Goal: Task Accomplishment & Management: Complete application form

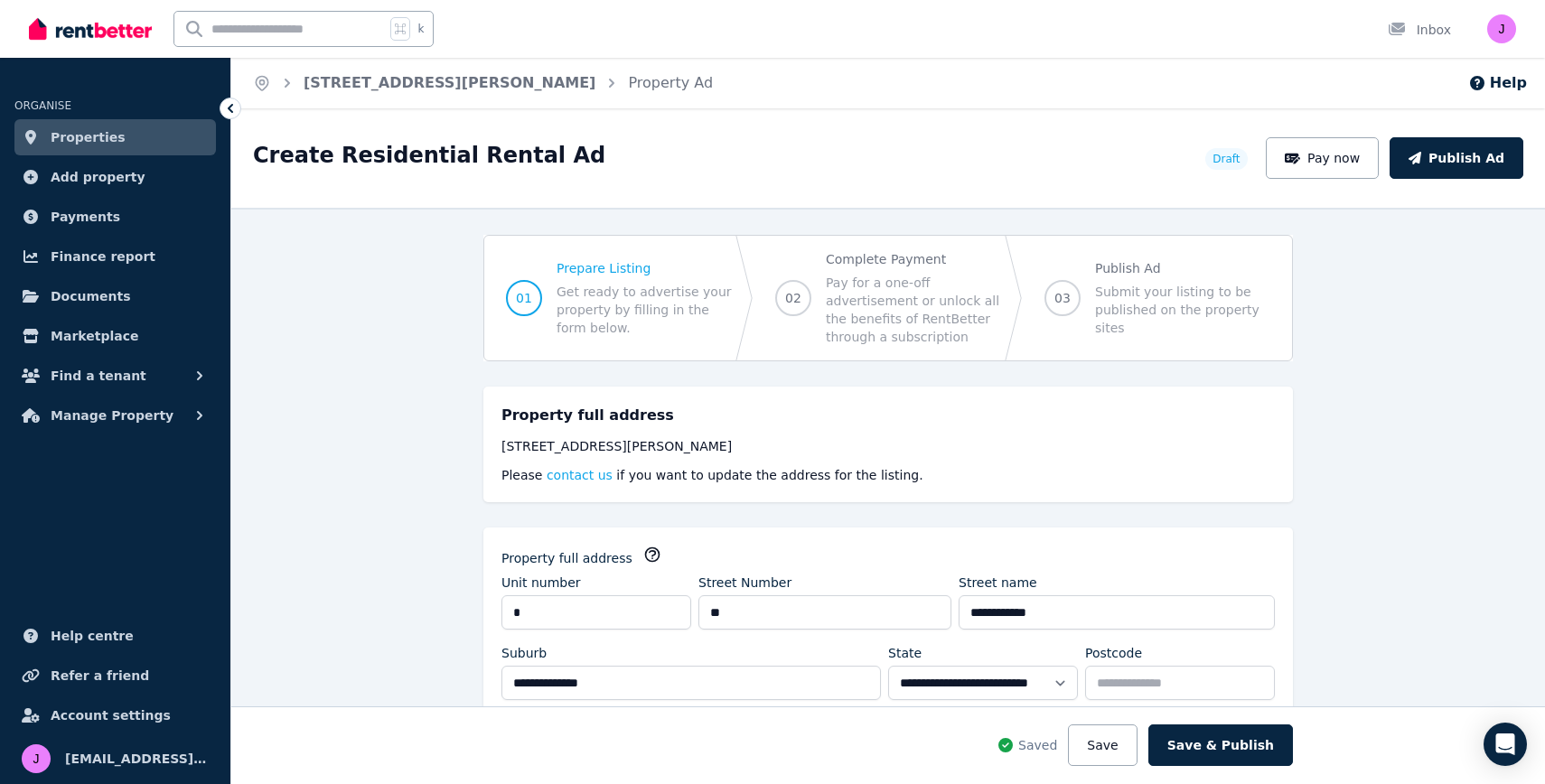
select select "***"
select select "**********"
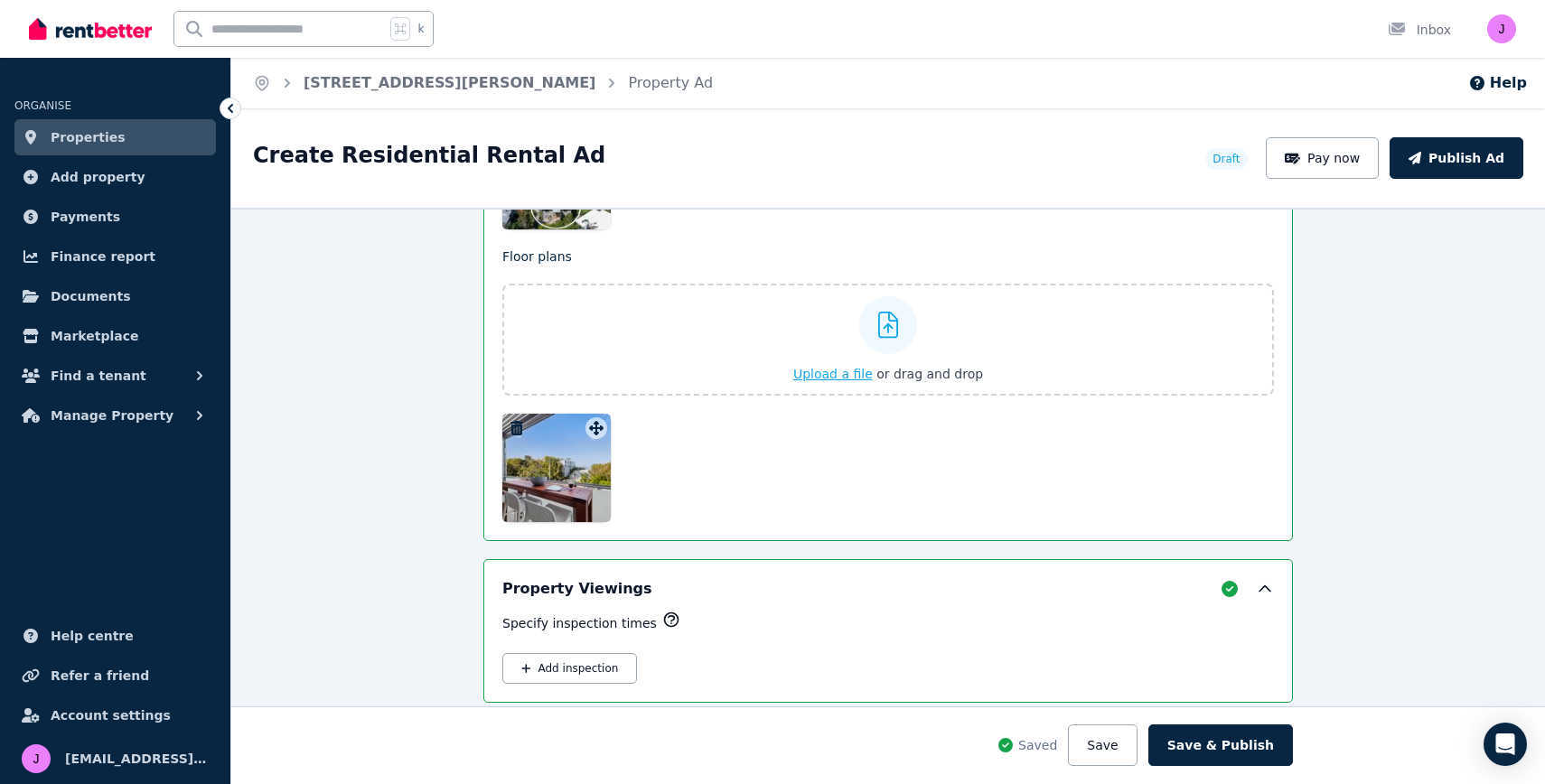
scroll to position [2614, 0]
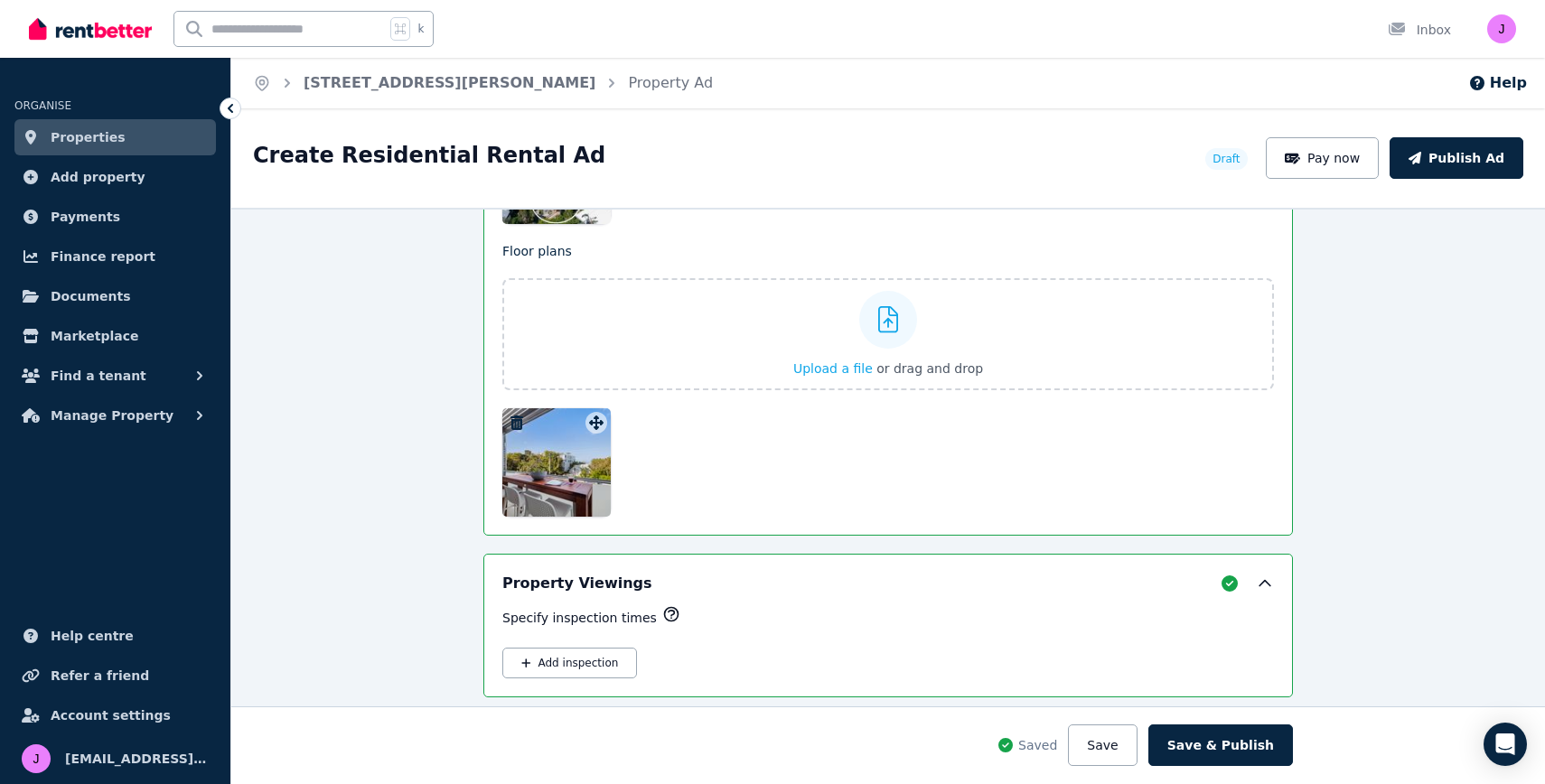
click at [514, 422] on icon "button" at bounding box center [517, 422] width 18 height 15
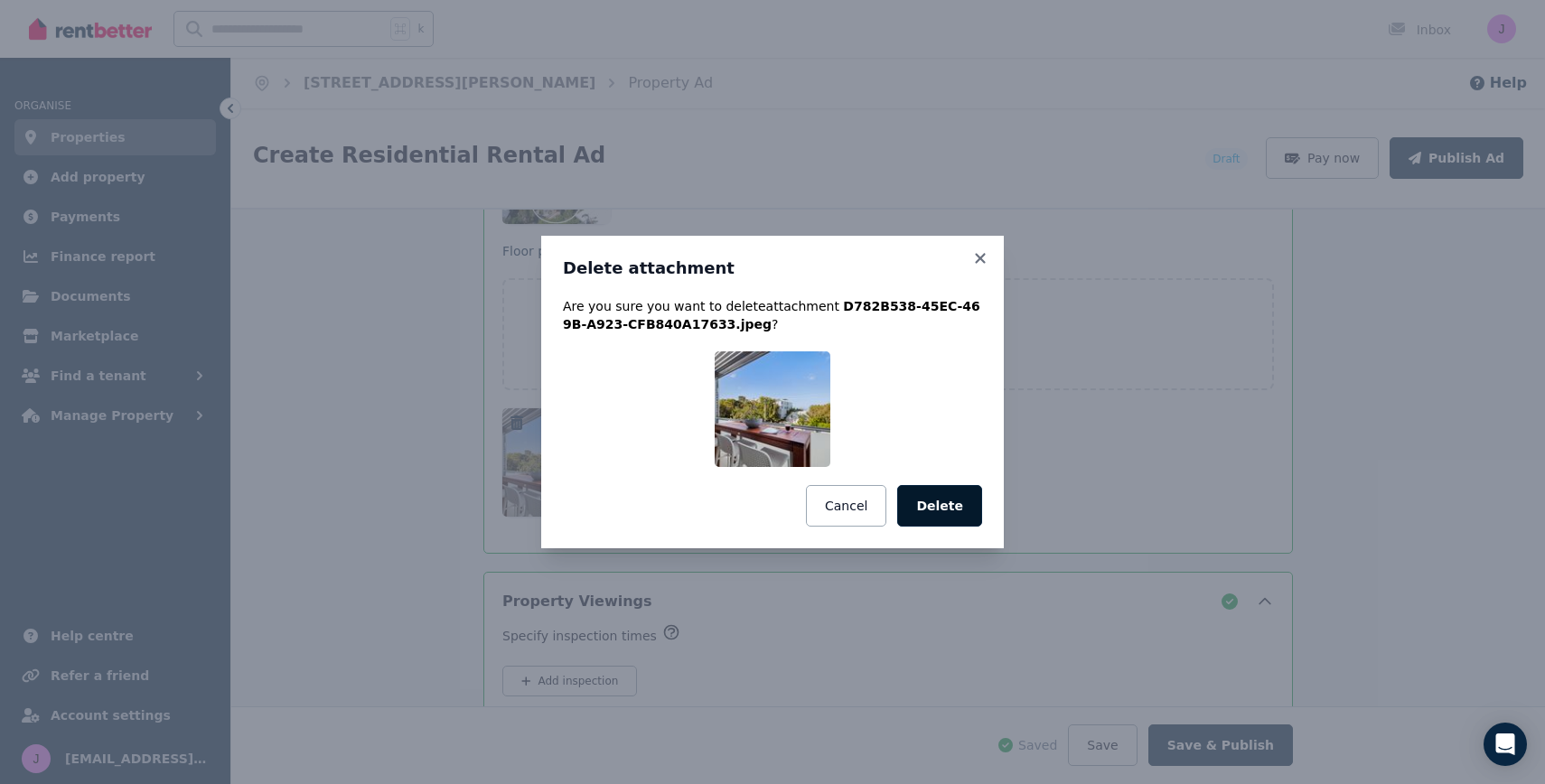
click at [955, 512] on button "Delete" at bounding box center [939, 506] width 85 height 42
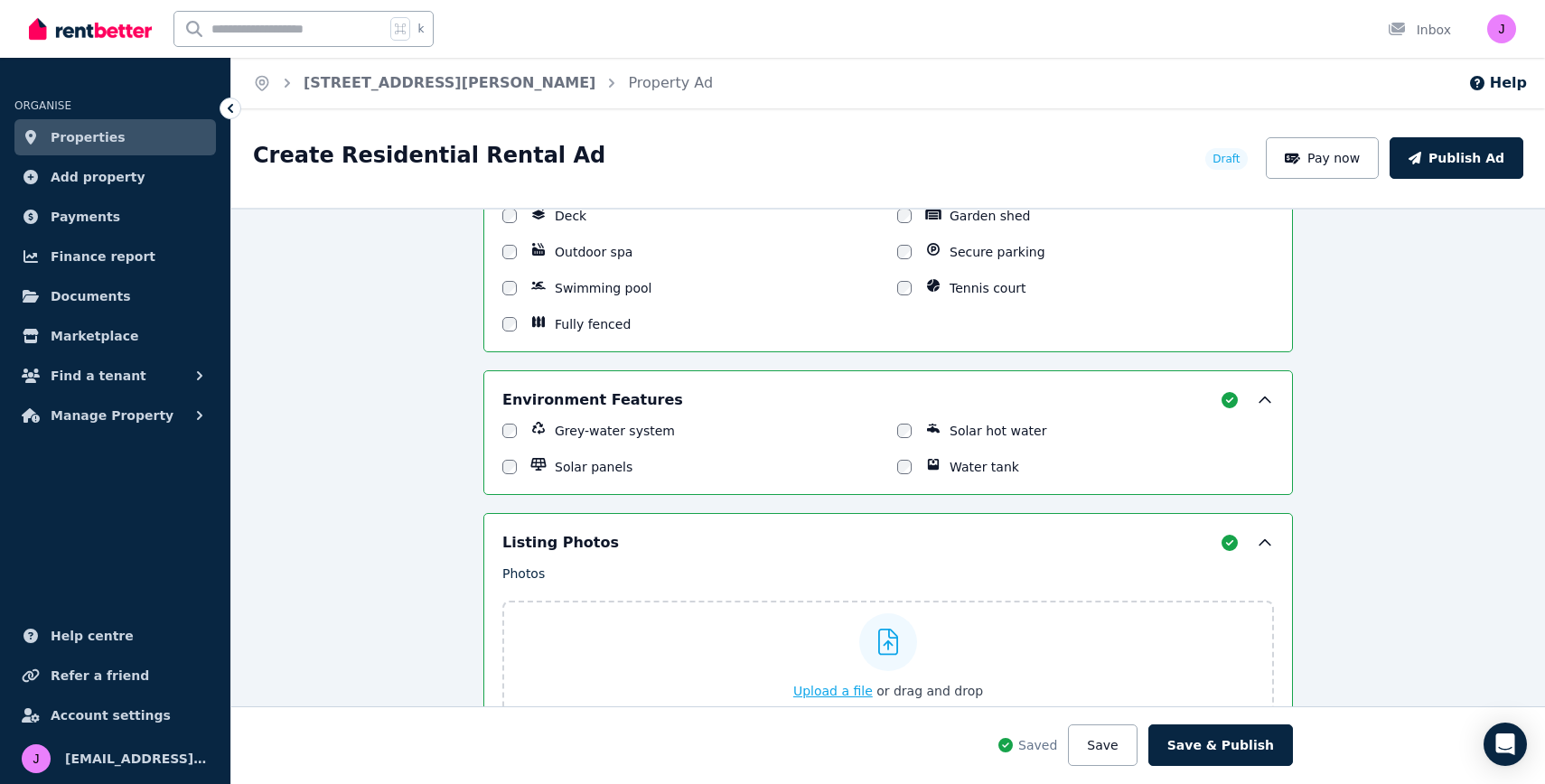
scroll to position [2056, 0]
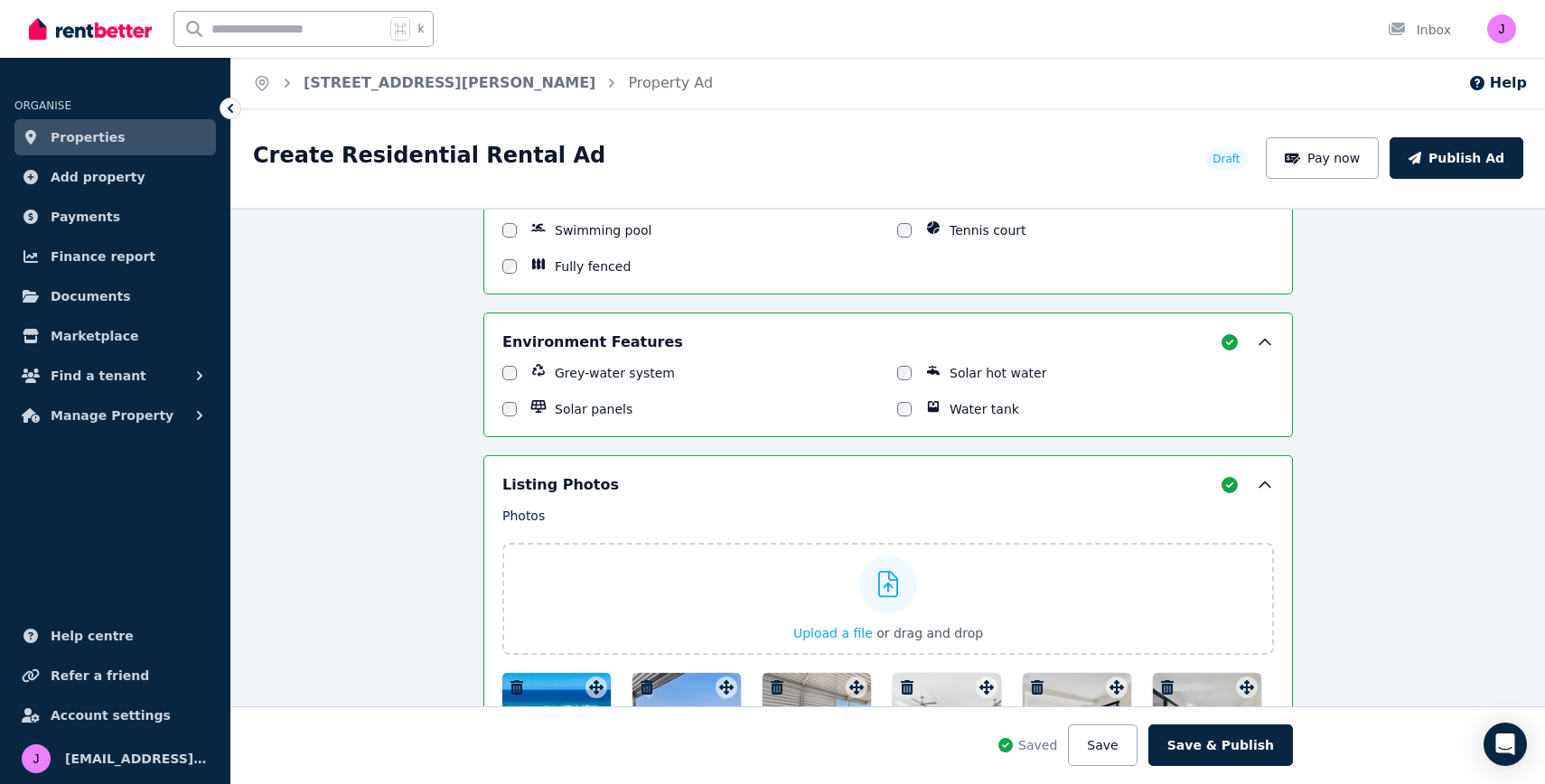
click at [1444, 331] on div "**********" at bounding box center [888, 496] width 1313 height 576
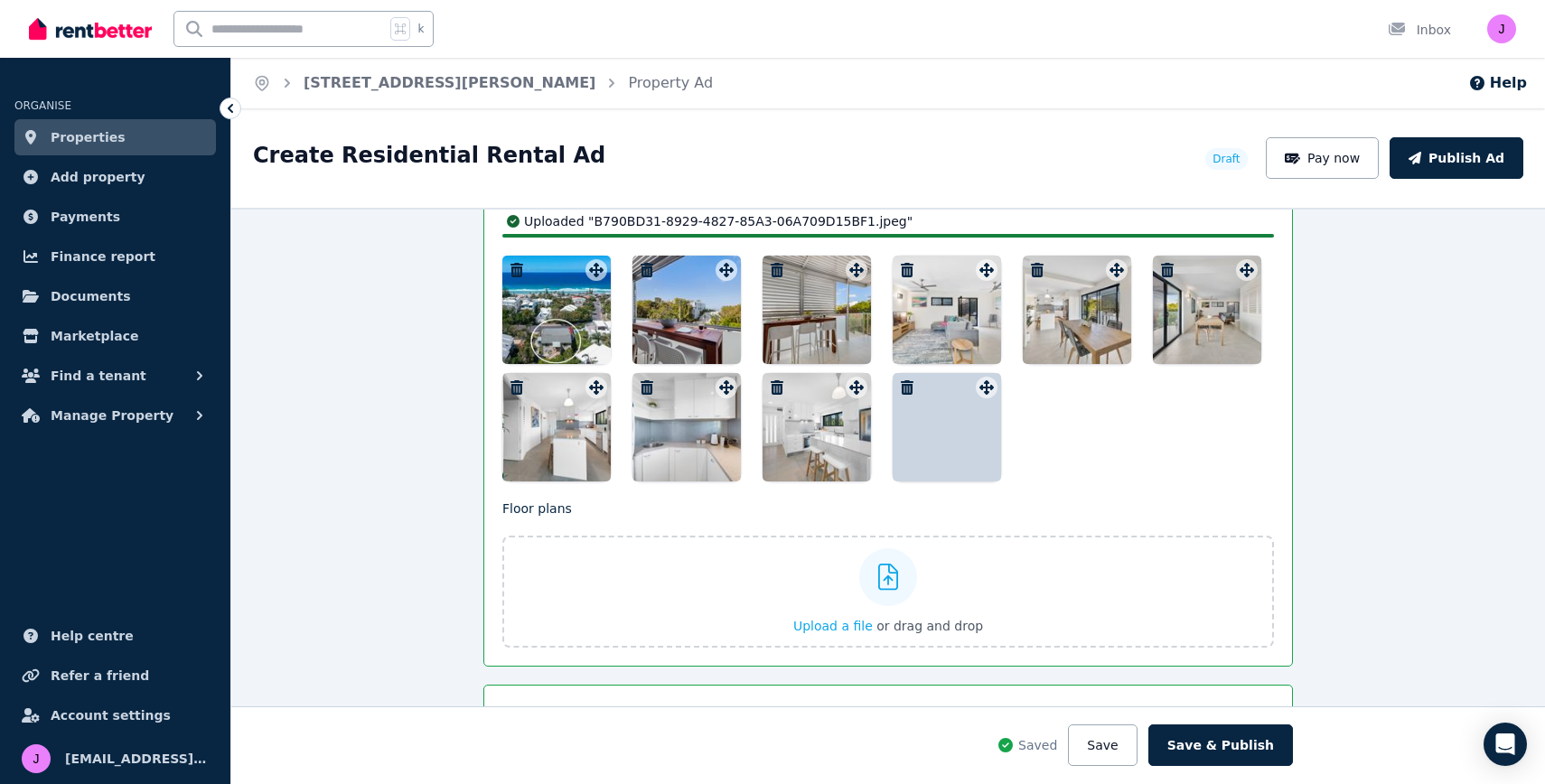
scroll to position [2516, 0]
click at [669, 414] on div at bounding box center [686, 426] width 108 height 108
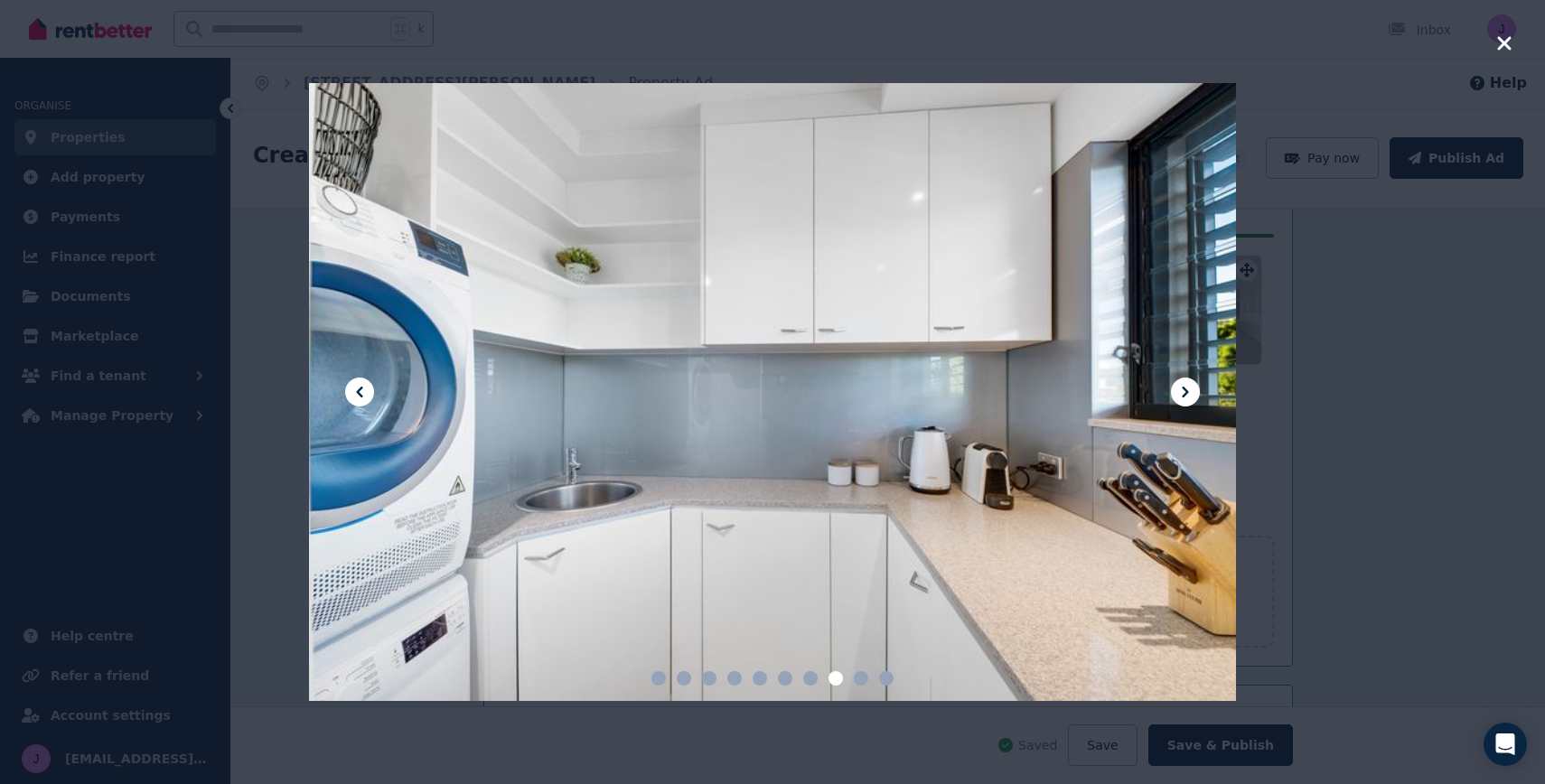
scroll to position [2474, 0]
click at [269, 279] on div at bounding box center [772, 392] width 1545 height 784
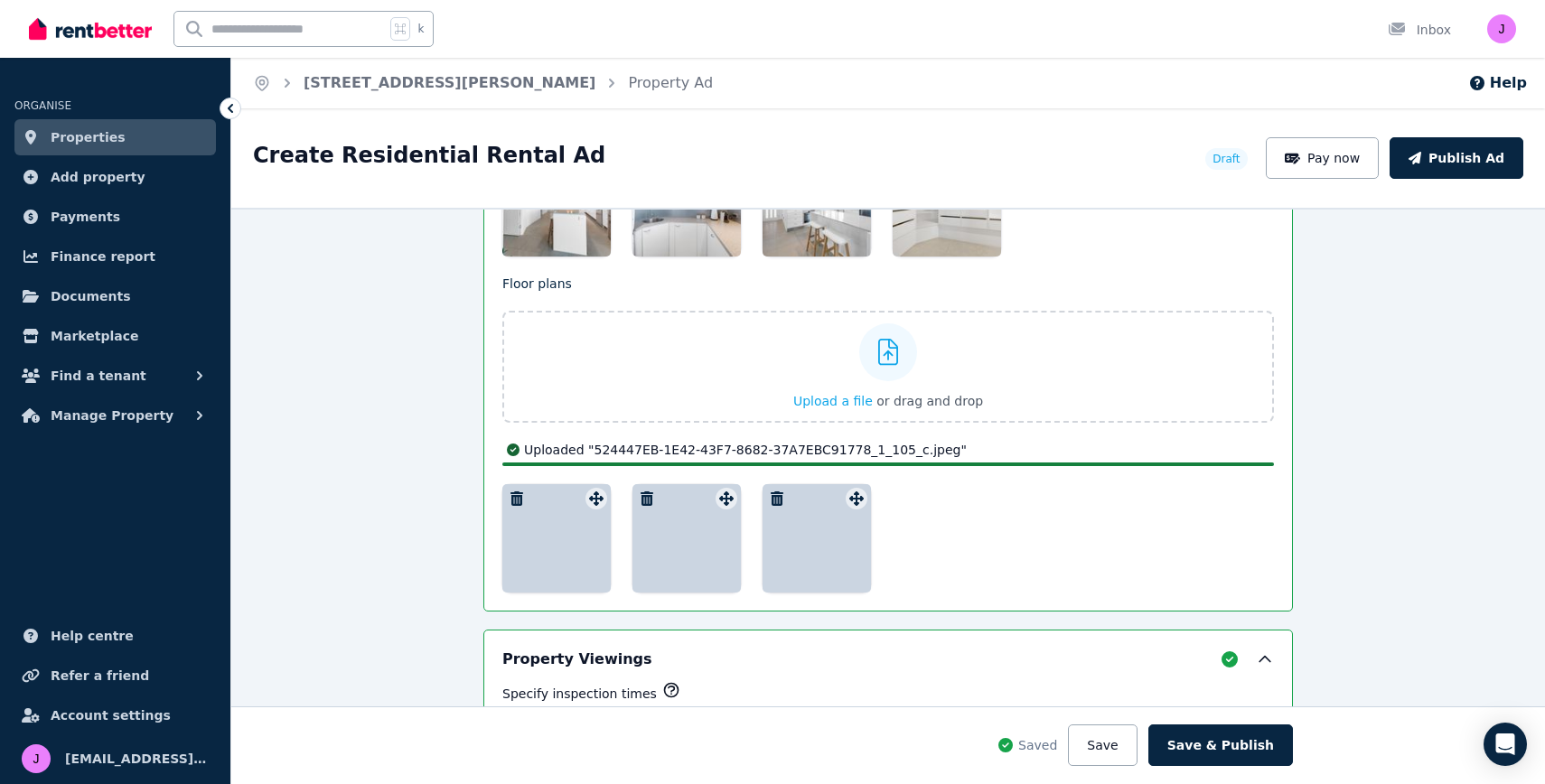
scroll to position [2699, 0]
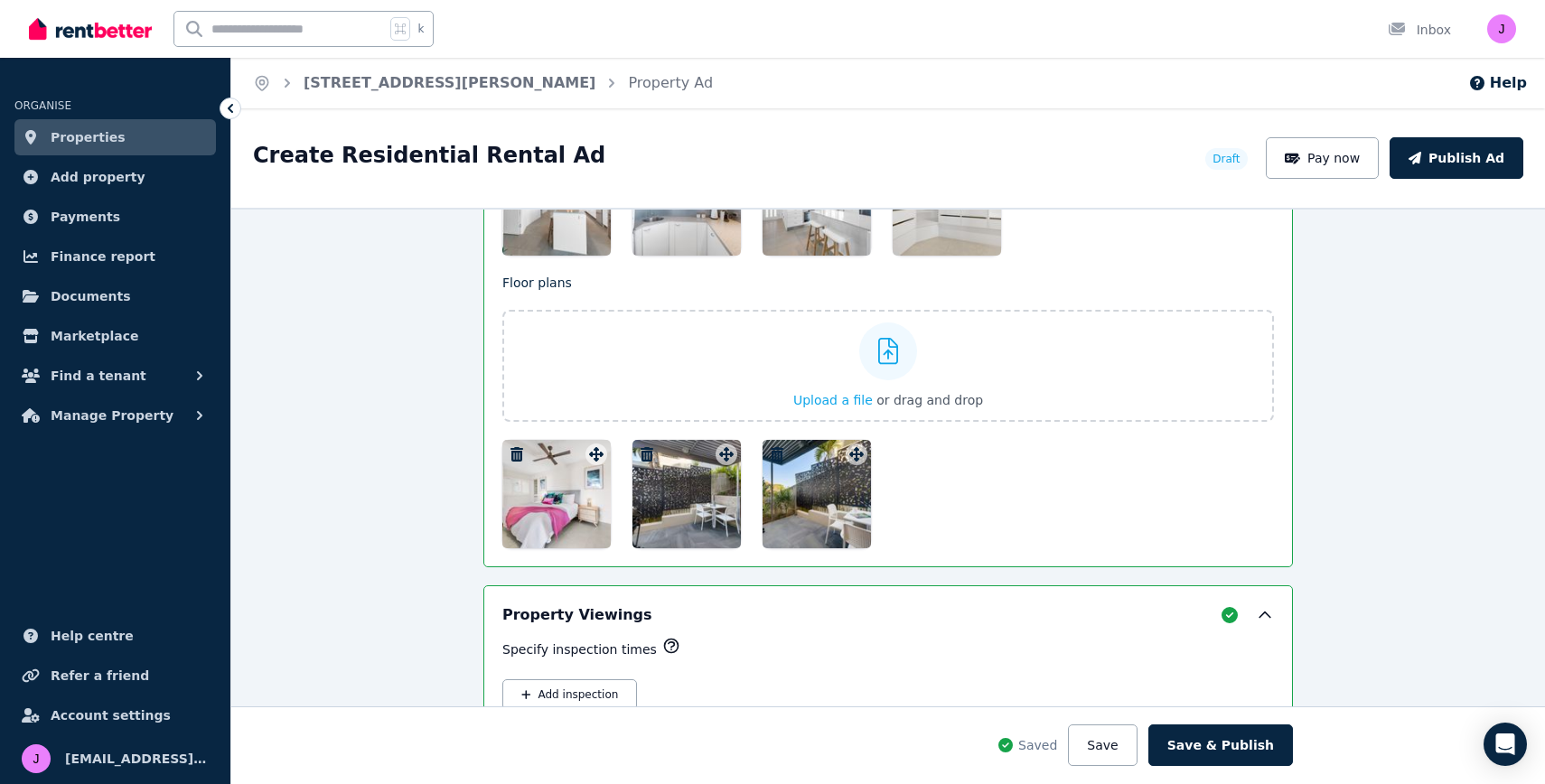
click at [521, 449] on icon "button" at bounding box center [517, 454] width 13 height 15
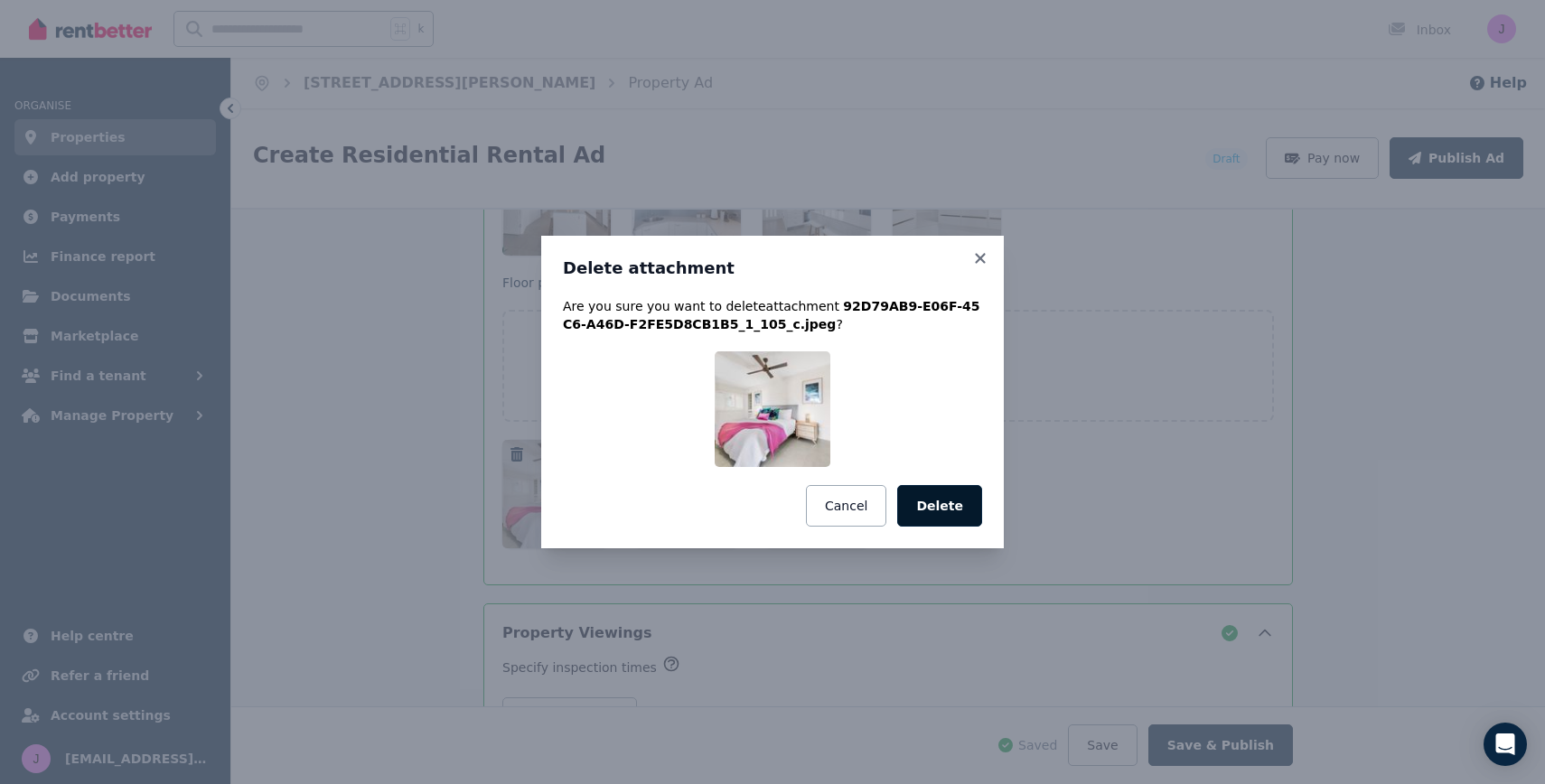
click at [970, 507] on button "Delete" at bounding box center [939, 506] width 85 height 42
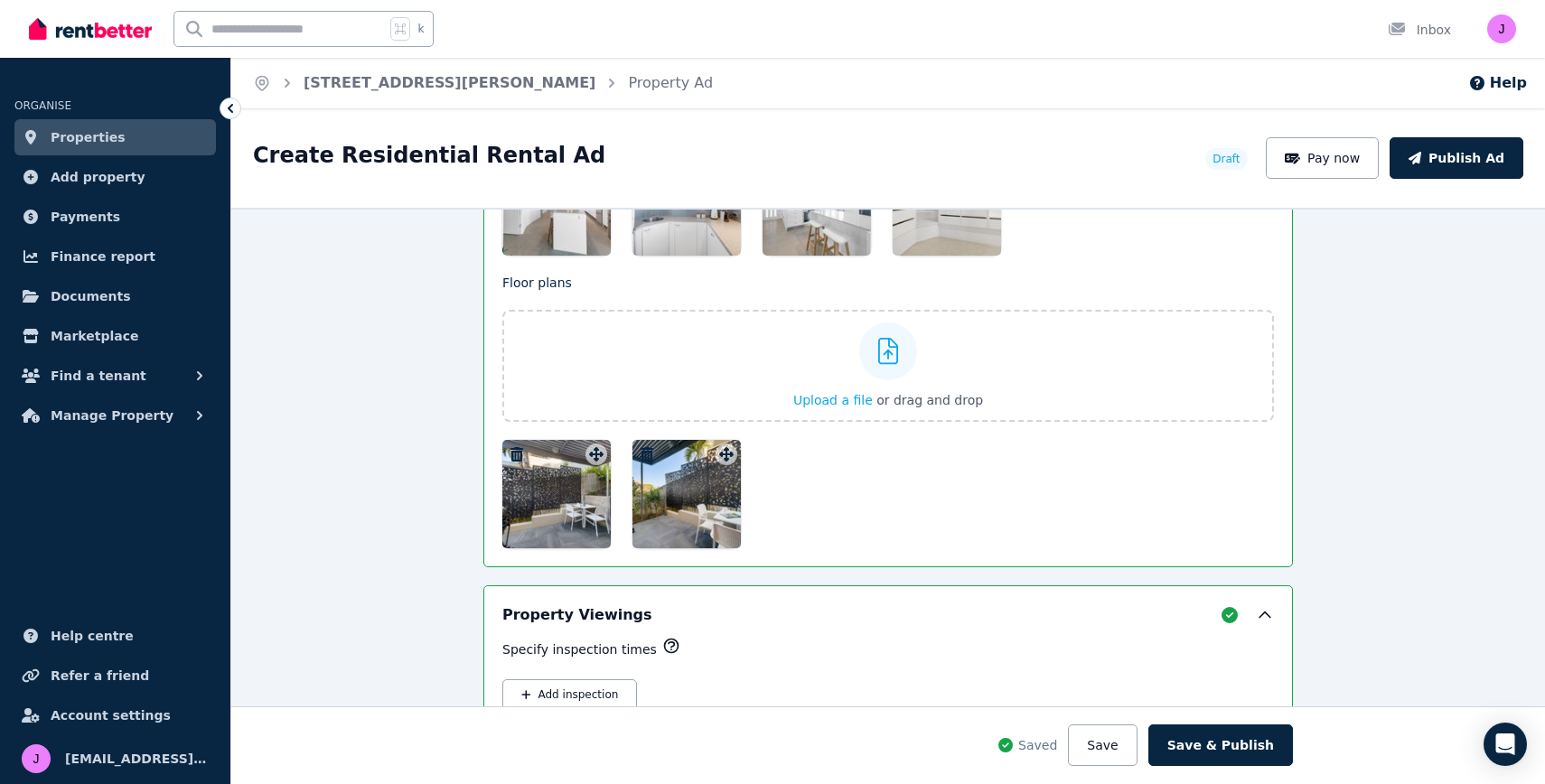
click at [536, 478] on div at bounding box center [556, 493] width 108 height 108
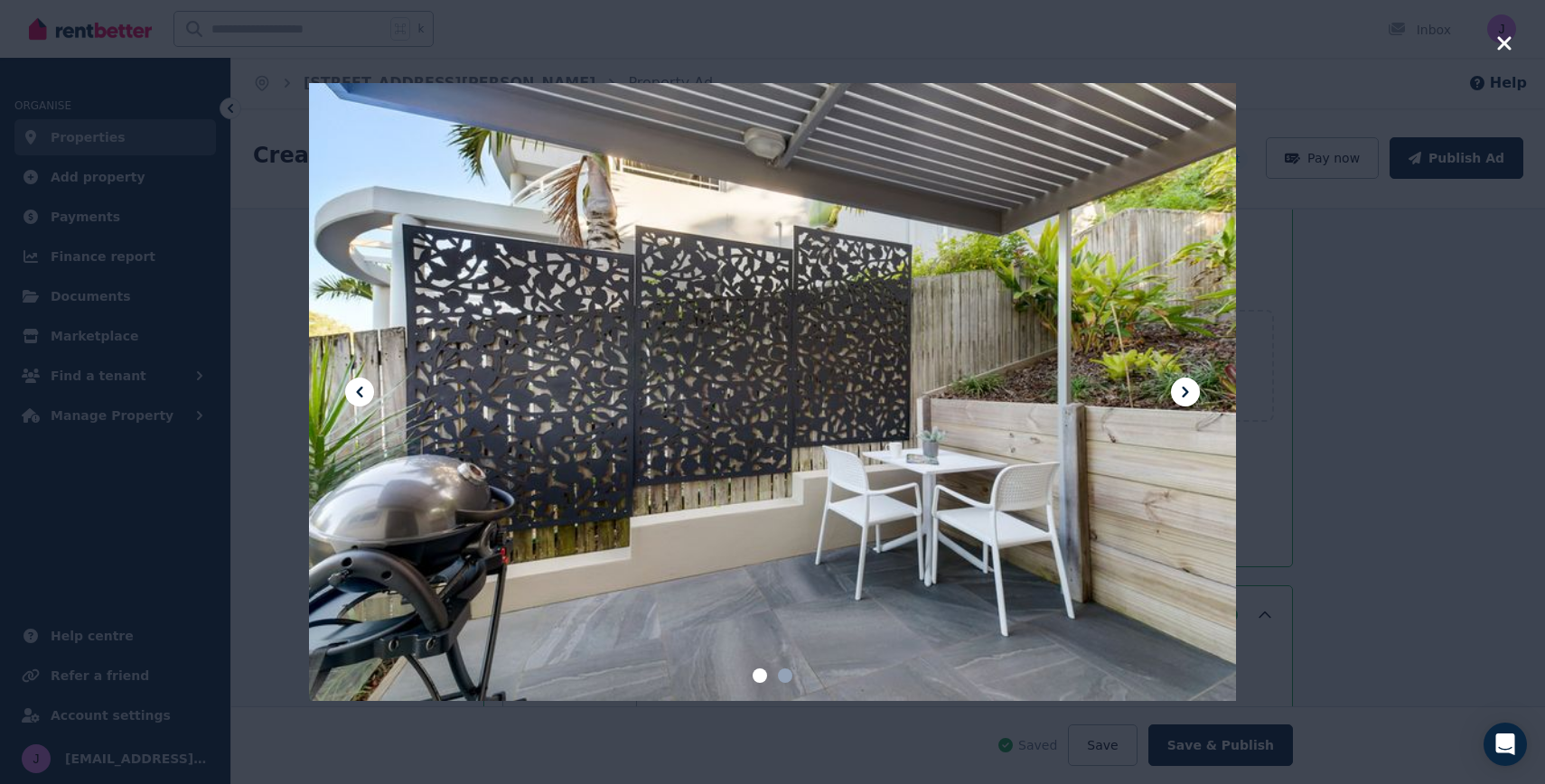
click at [254, 235] on div at bounding box center [772, 392] width 1545 height 784
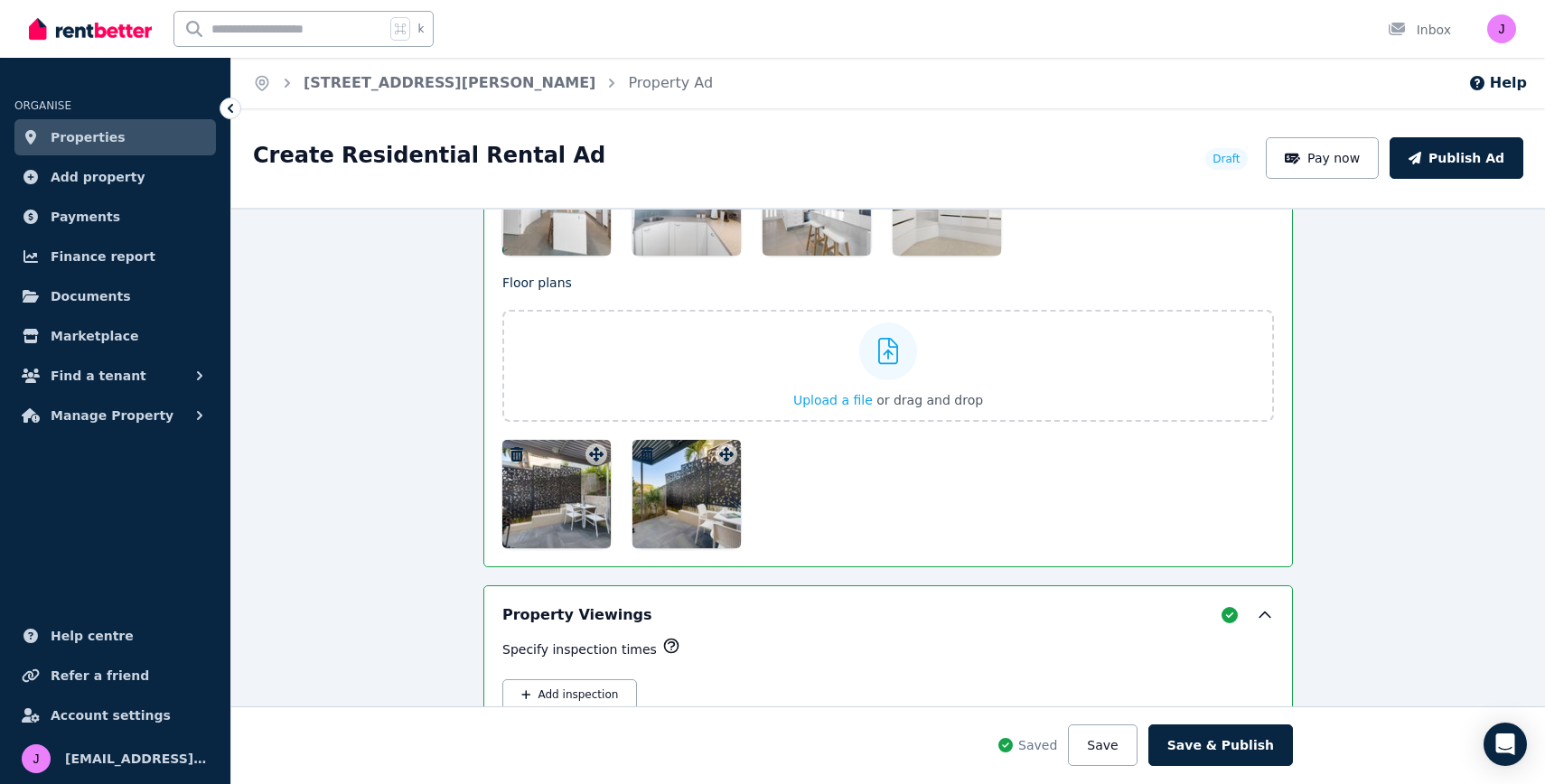
click at [514, 448] on icon "button" at bounding box center [517, 454] width 18 height 15
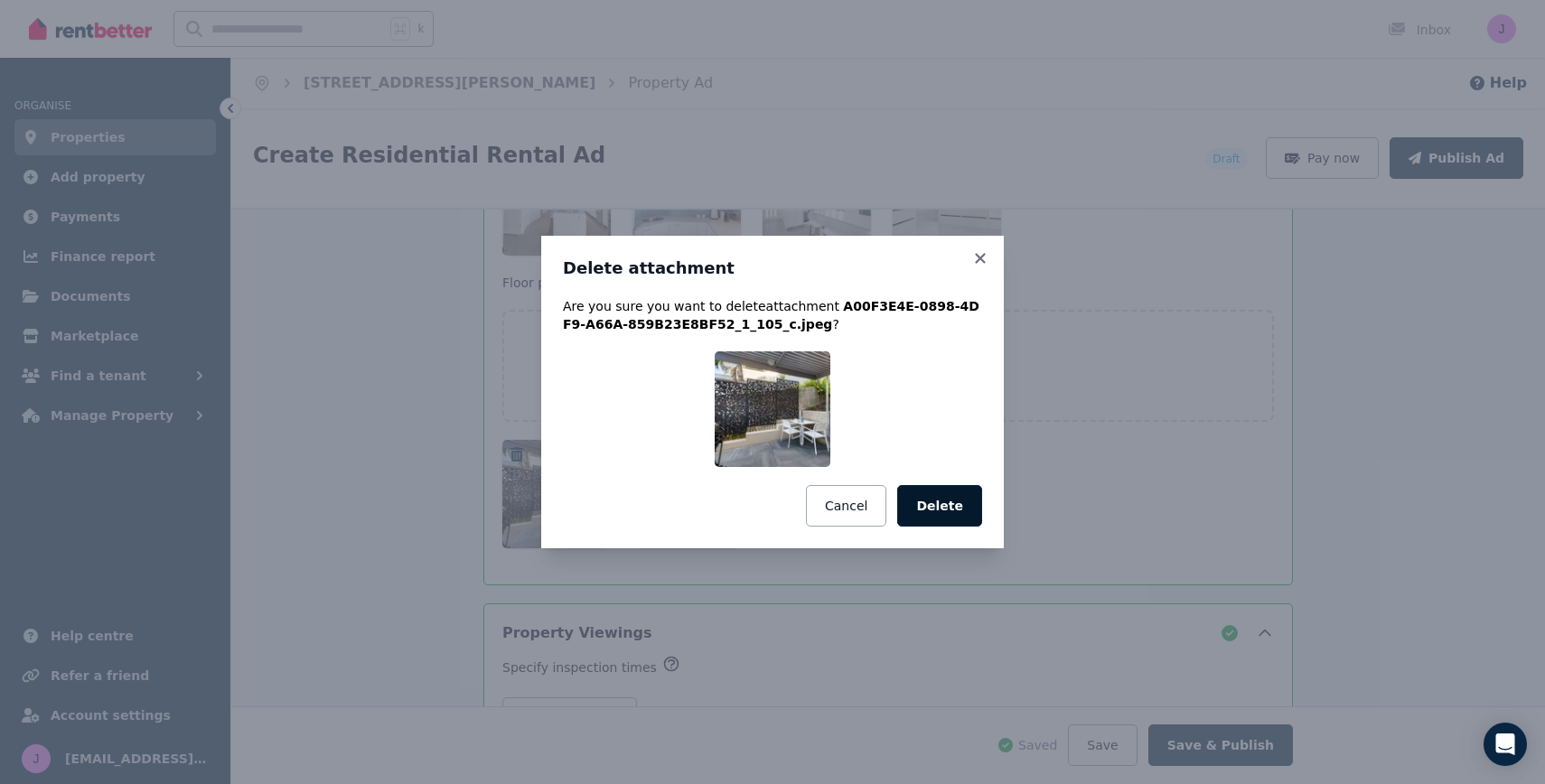
click at [944, 506] on button "Delete" at bounding box center [939, 506] width 85 height 42
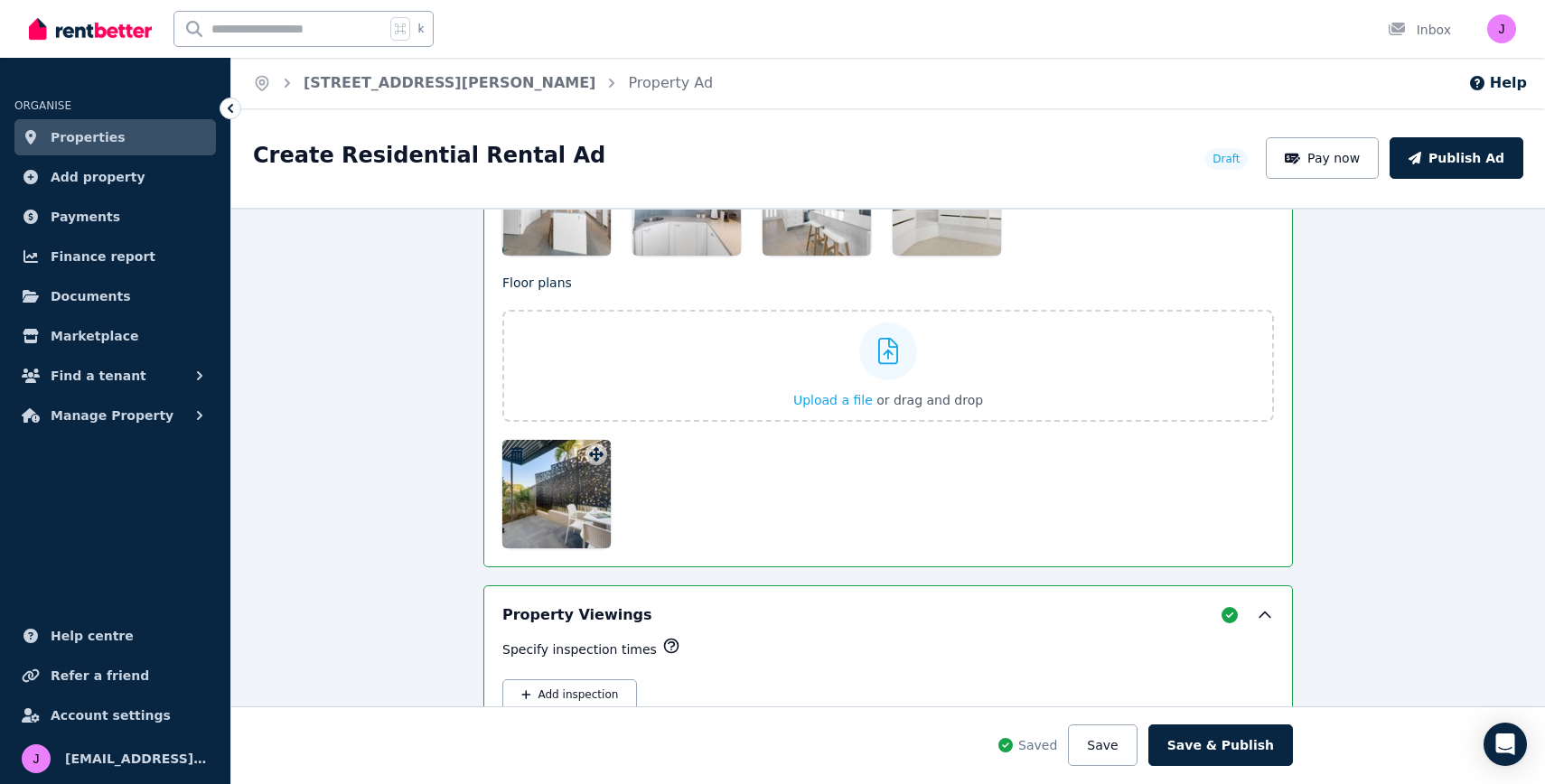
click at [512, 450] on icon "button" at bounding box center [517, 454] width 13 height 15
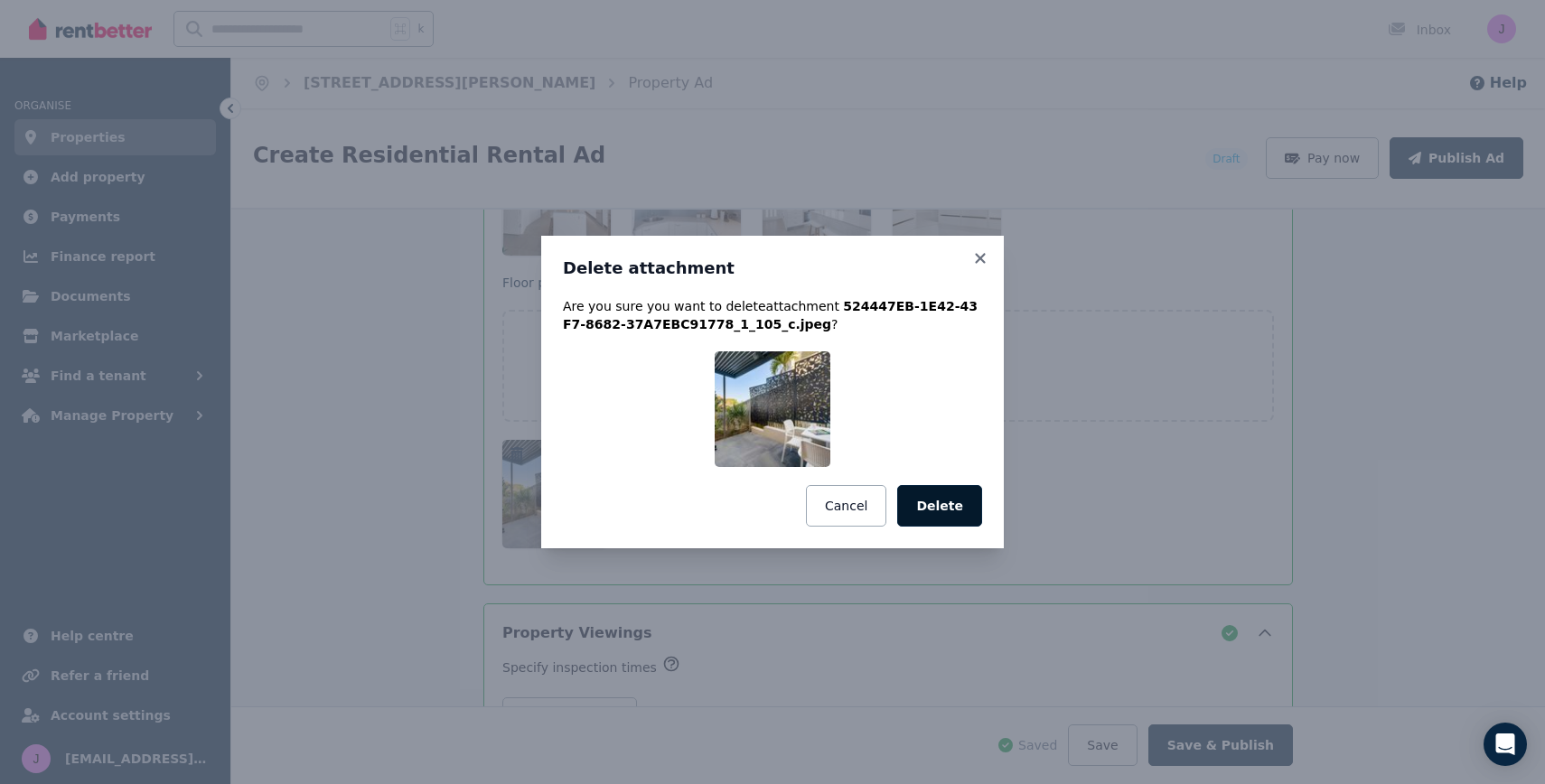
click at [959, 507] on button "Delete" at bounding box center [939, 506] width 85 height 42
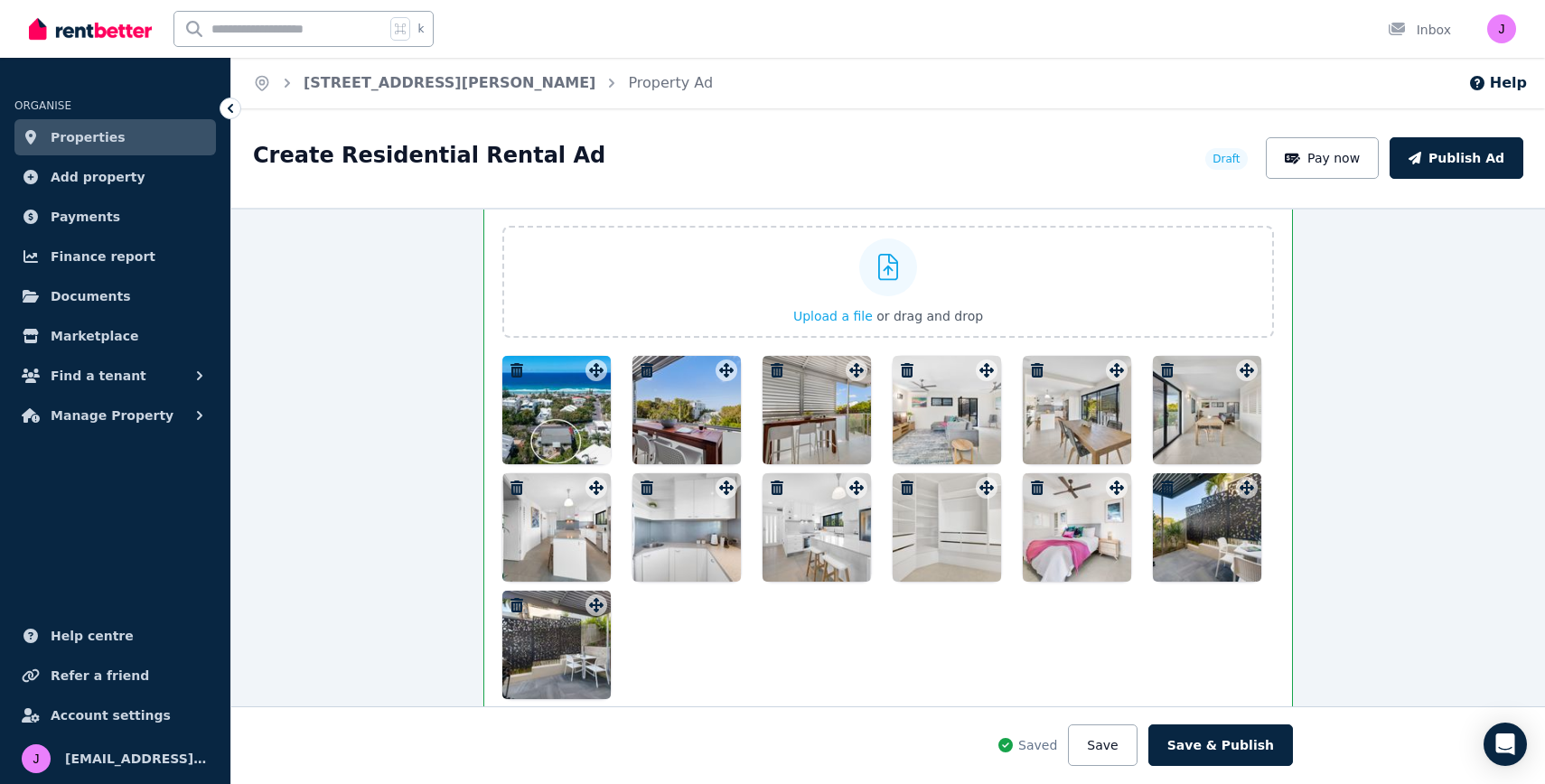
scroll to position [2411, 0]
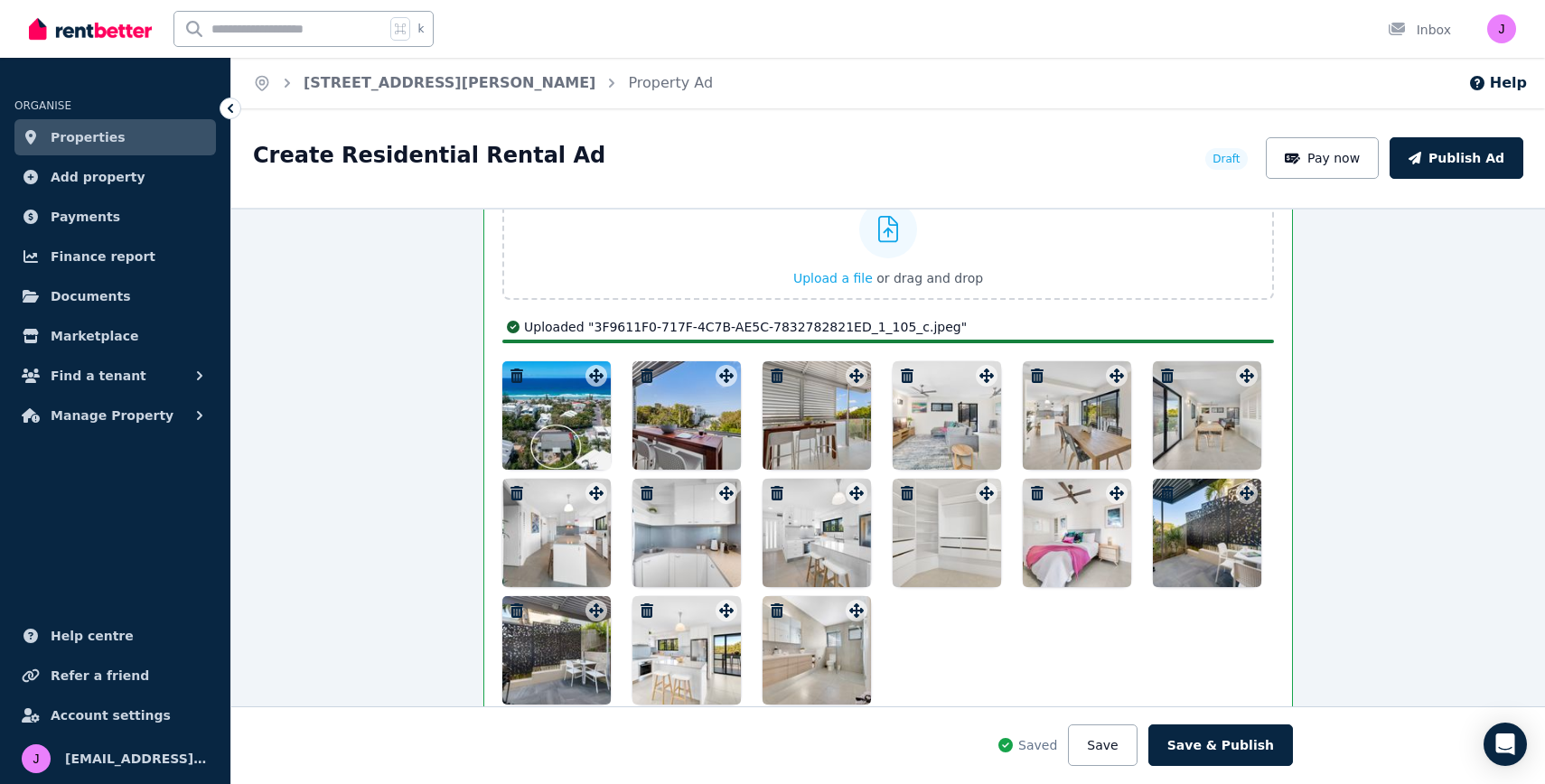
drag, startPoint x: 547, startPoint y: 645, endPoint x: 989, endPoint y: 642, distance: 442.0
click at [990, 642] on div at bounding box center [887, 532] width 772 height 343
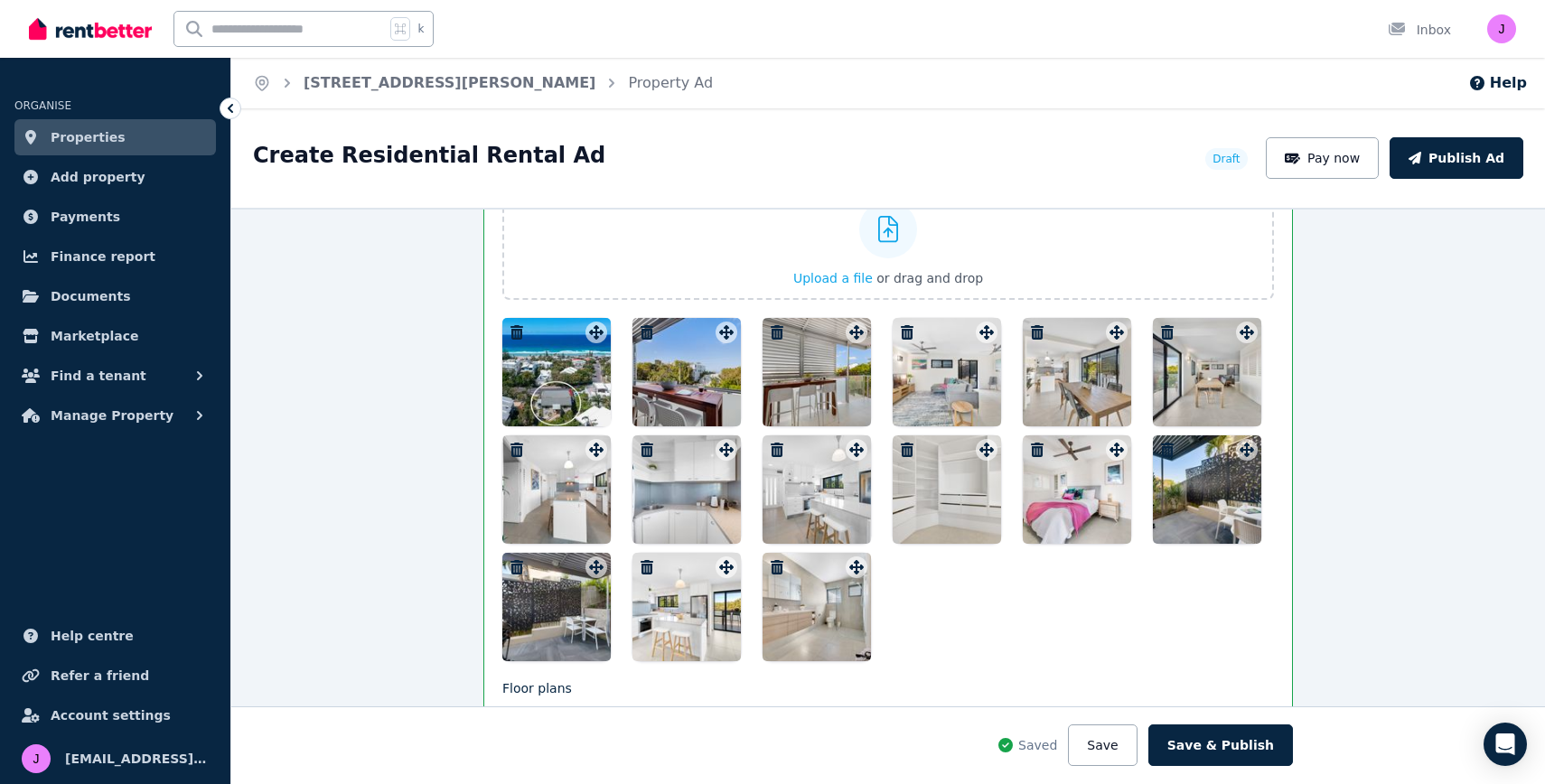
drag, startPoint x: 529, startPoint y: 656, endPoint x: 982, endPoint y: 609, distance: 455.4
click at [982, 609] on div at bounding box center [887, 489] width 772 height 343
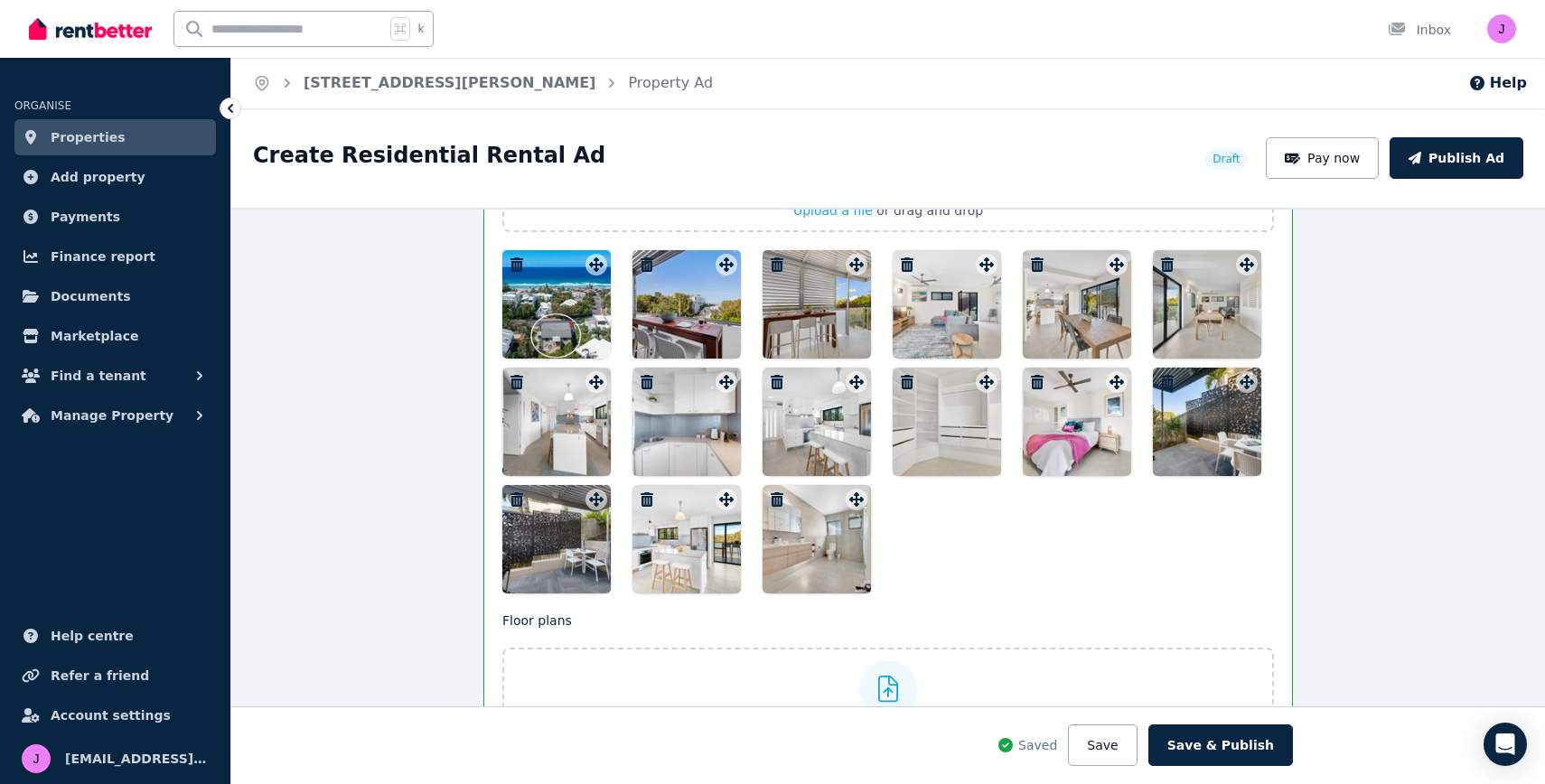
scroll to position [2478, 0]
click at [946, 307] on div at bounding box center [946, 304] width 108 height 108
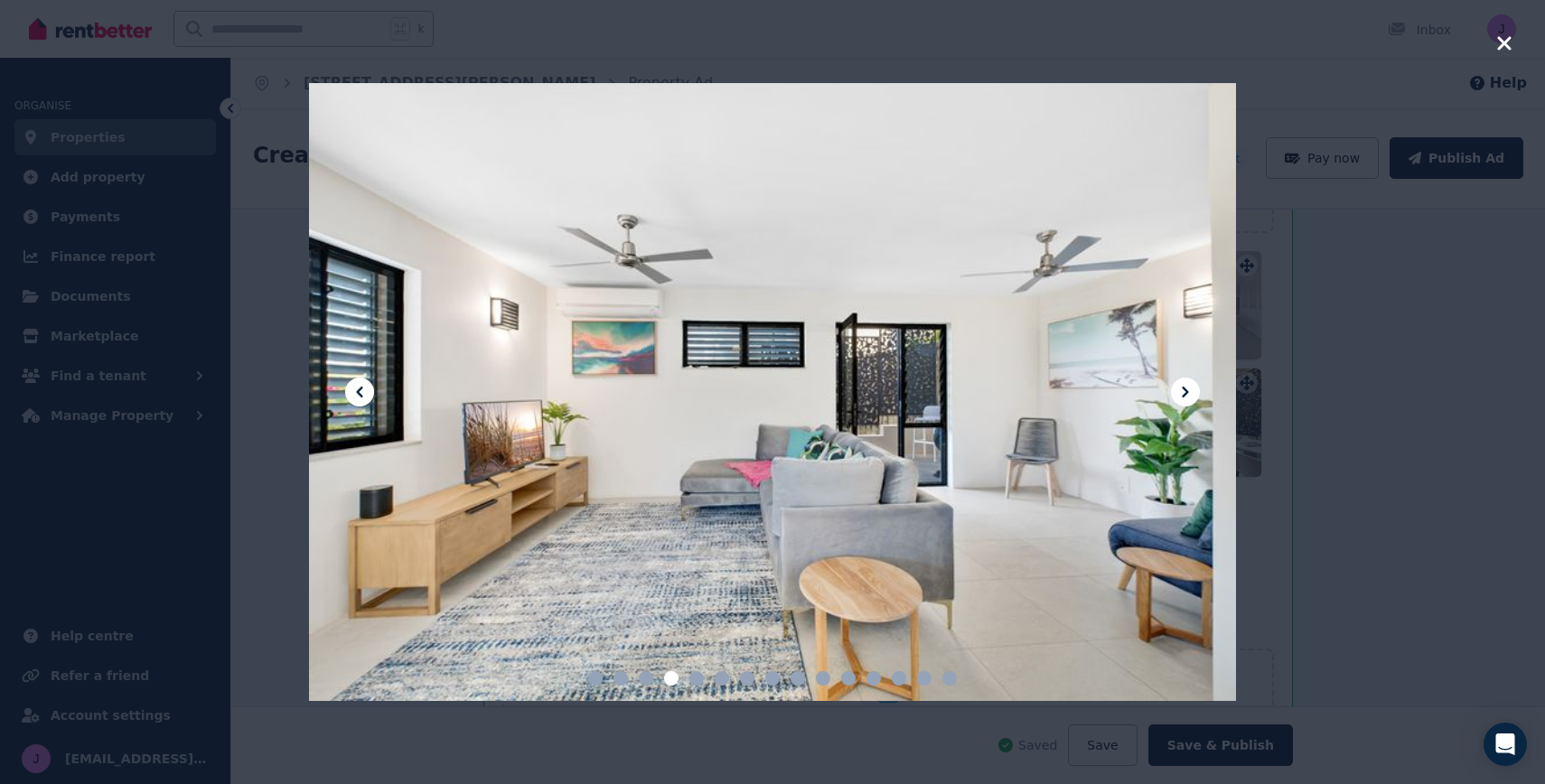
click at [1179, 390] on icon at bounding box center [1185, 392] width 21 height 21
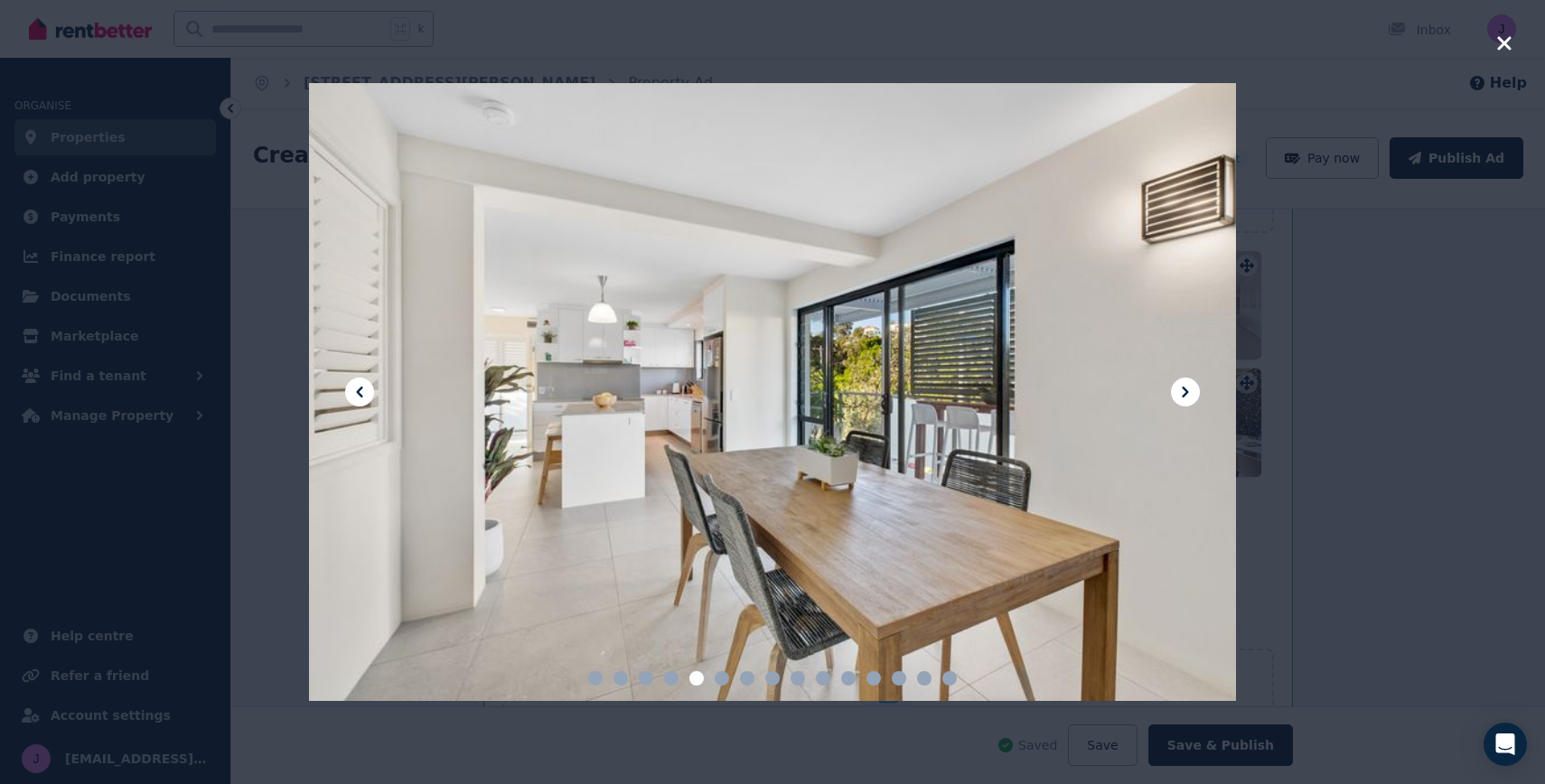
click at [1179, 390] on icon at bounding box center [1185, 392] width 21 height 21
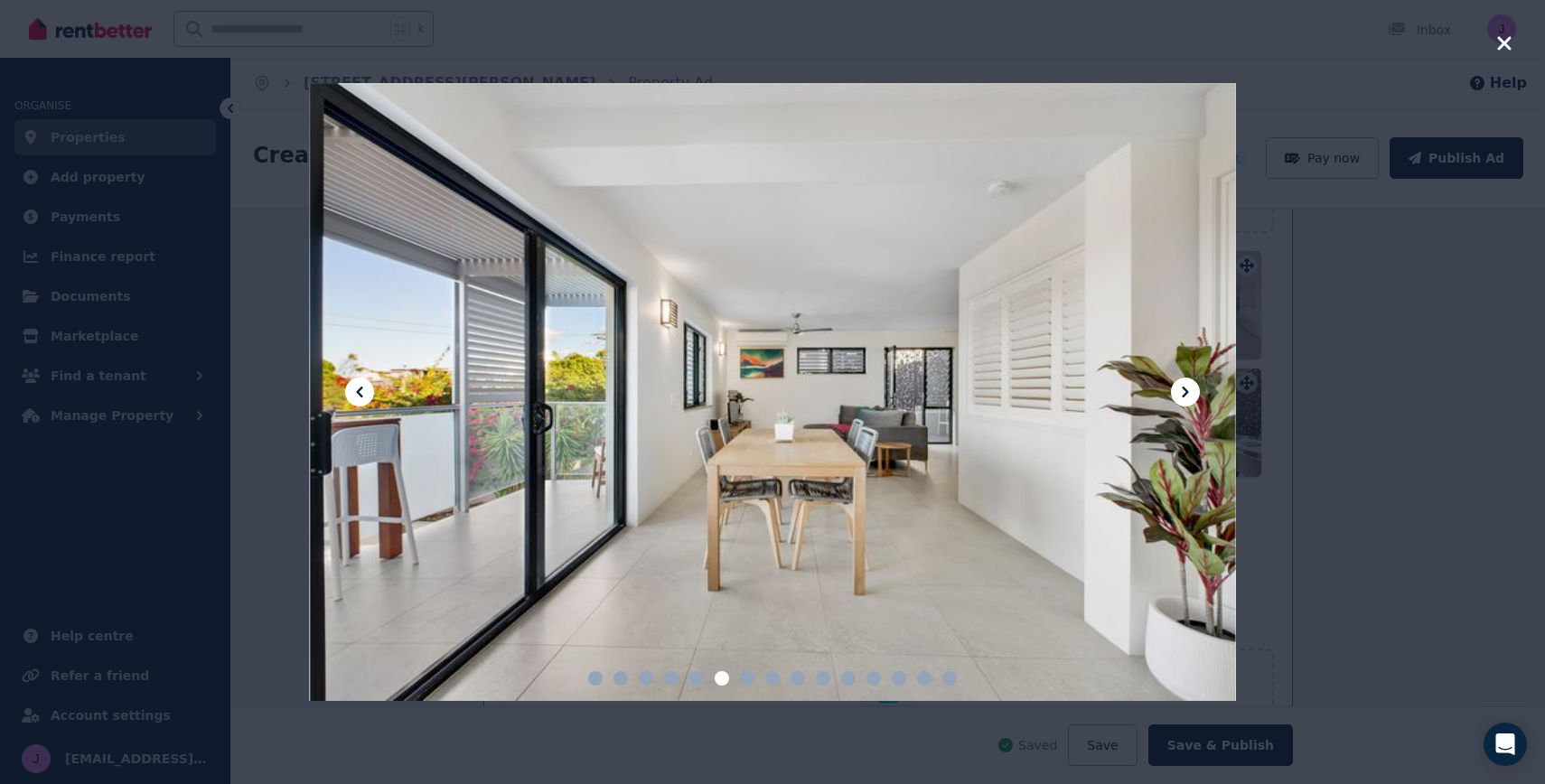
click at [1179, 390] on icon at bounding box center [1185, 392] width 21 height 21
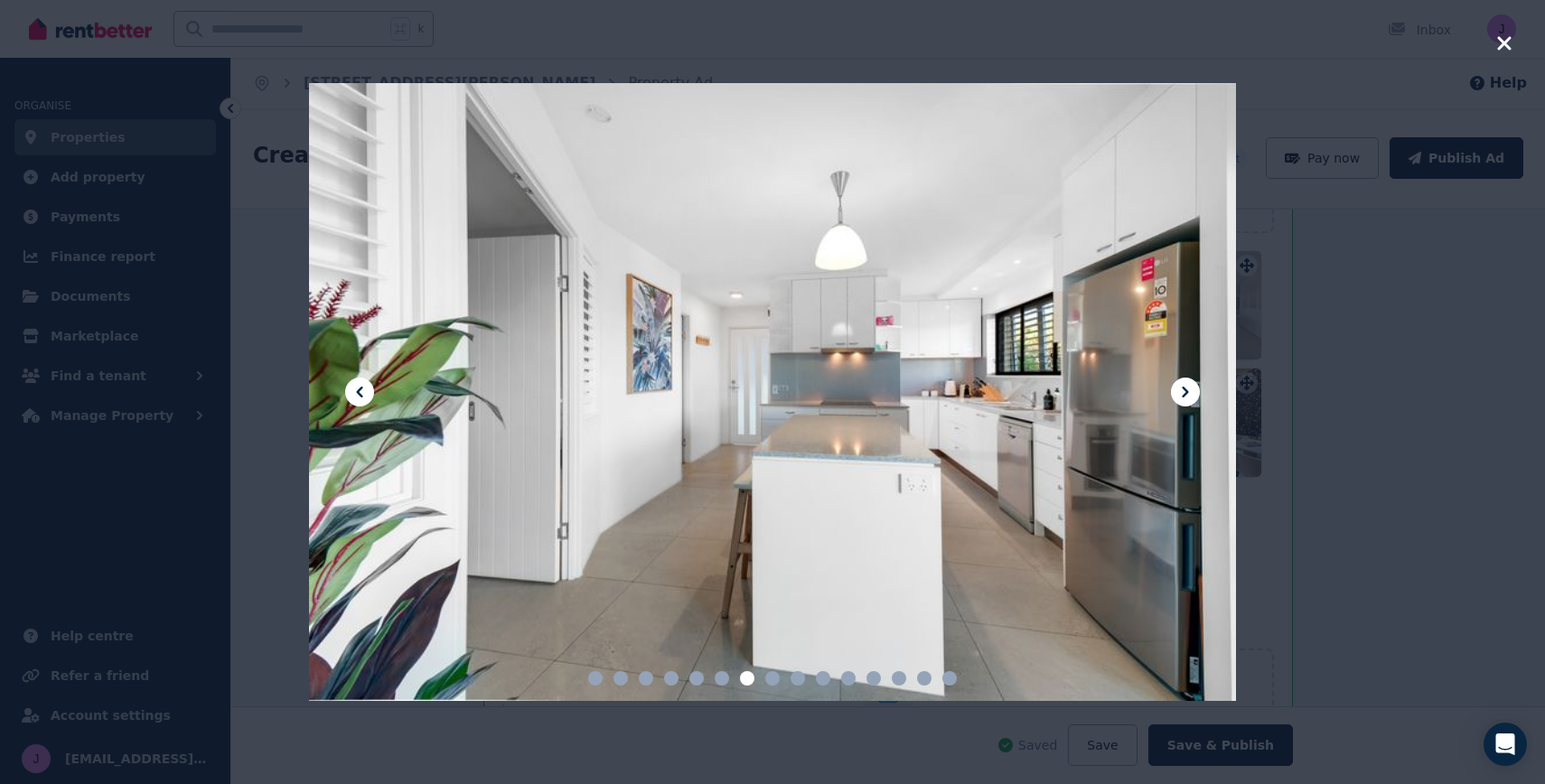
click at [1179, 390] on icon at bounding box center [1185, 392] width 21 height 21
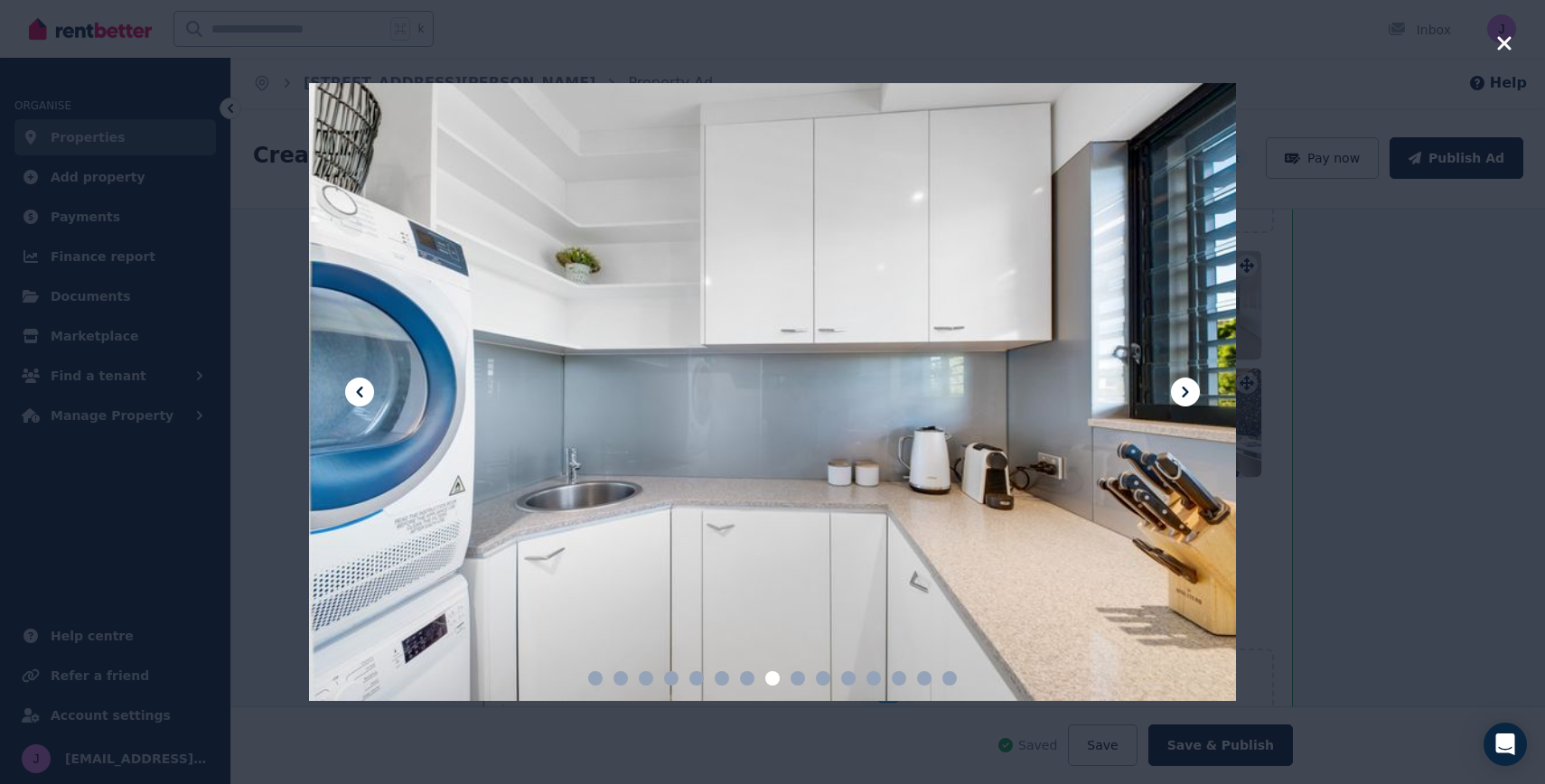
click at [1179, 390] on icon at bounding box center [1185, 392] width 21 height 21
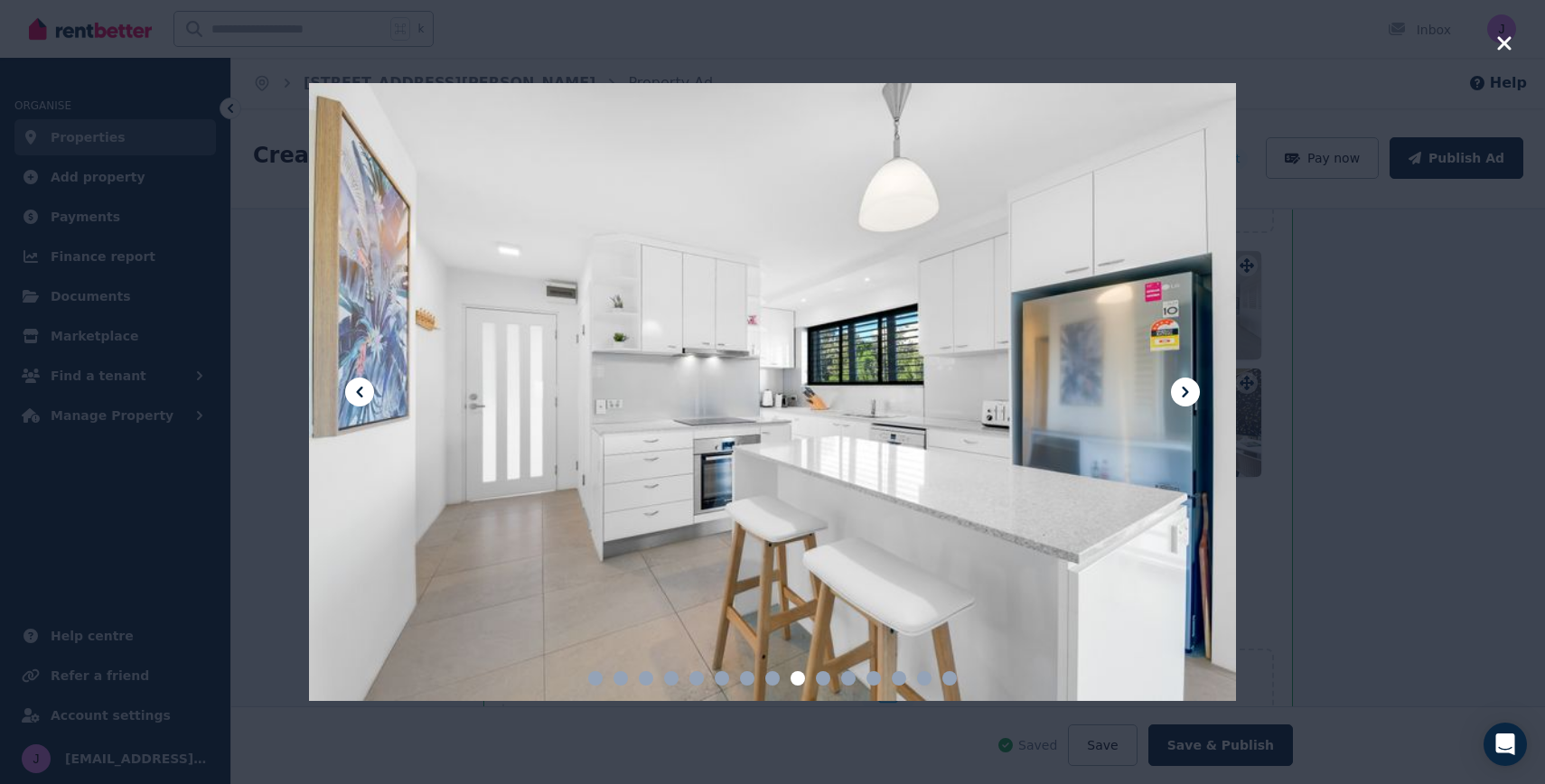
click at [1179, 390] on icon at bounding box center [1185, 392] width 21 height 21
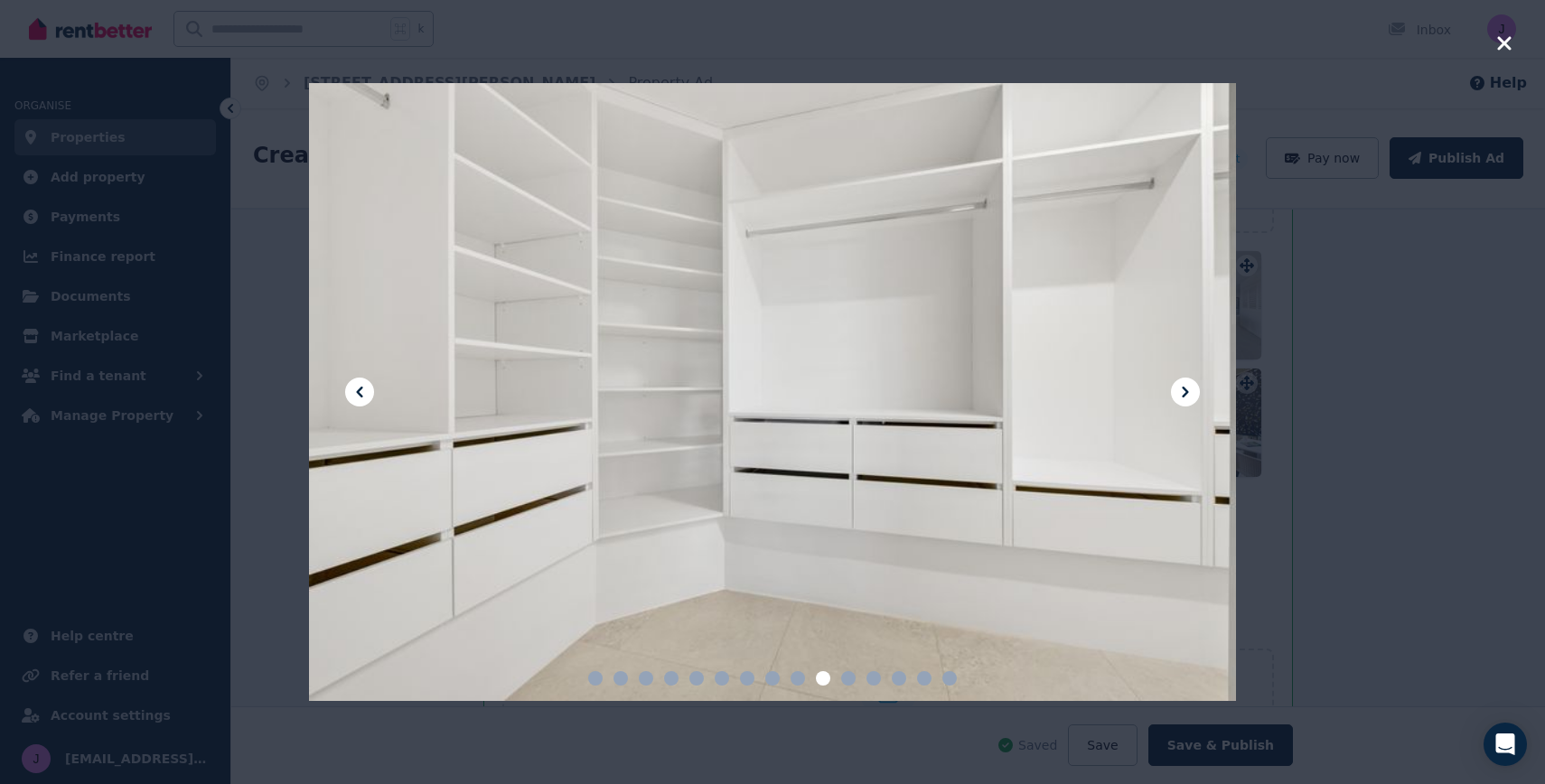
click at [1179, 390] on icon at bounding box center [1185, 392] width 21 height 21
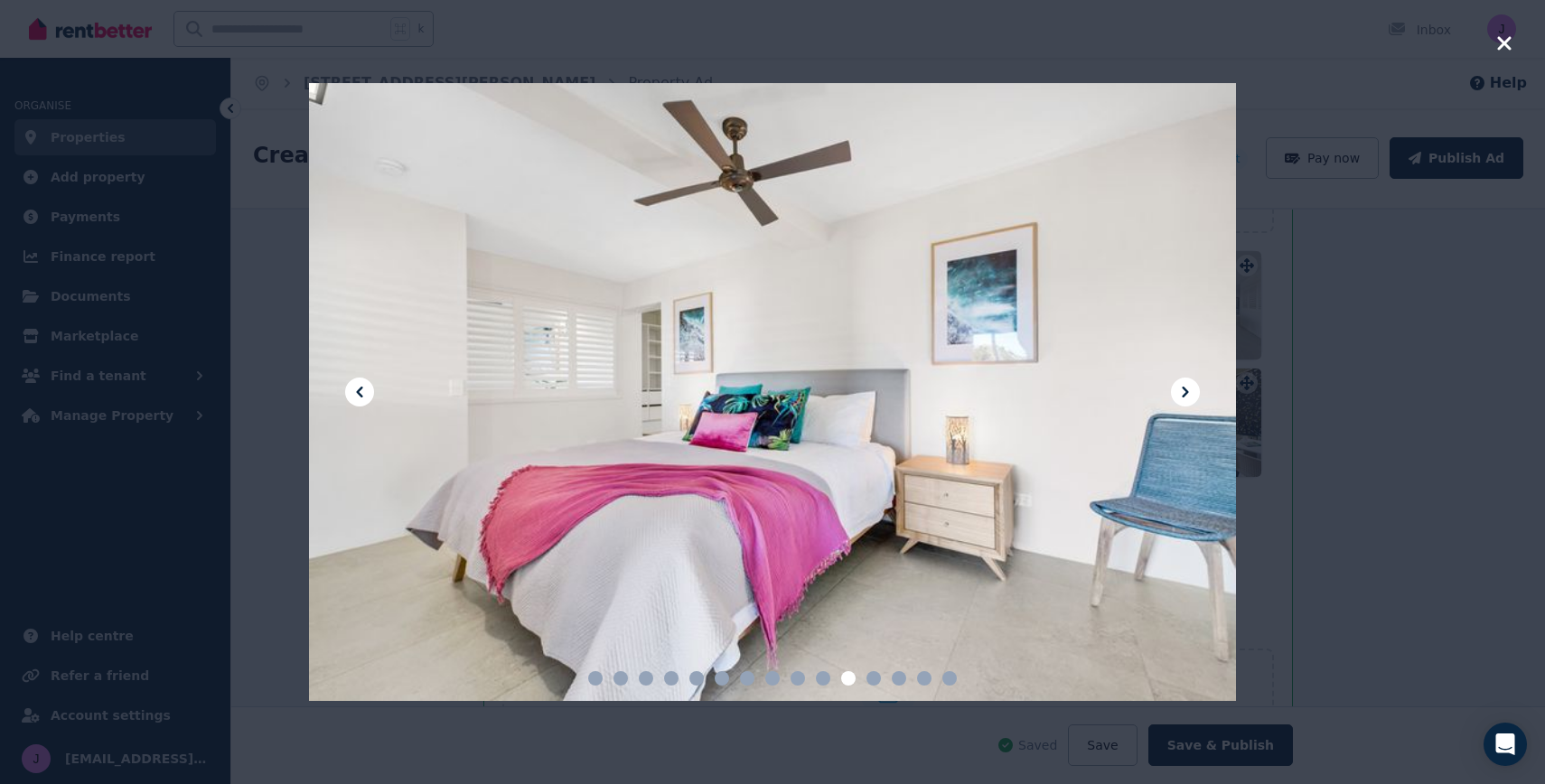
click at [1179, 390] on icon at bounding box center [1185, 392] width 21 height 21
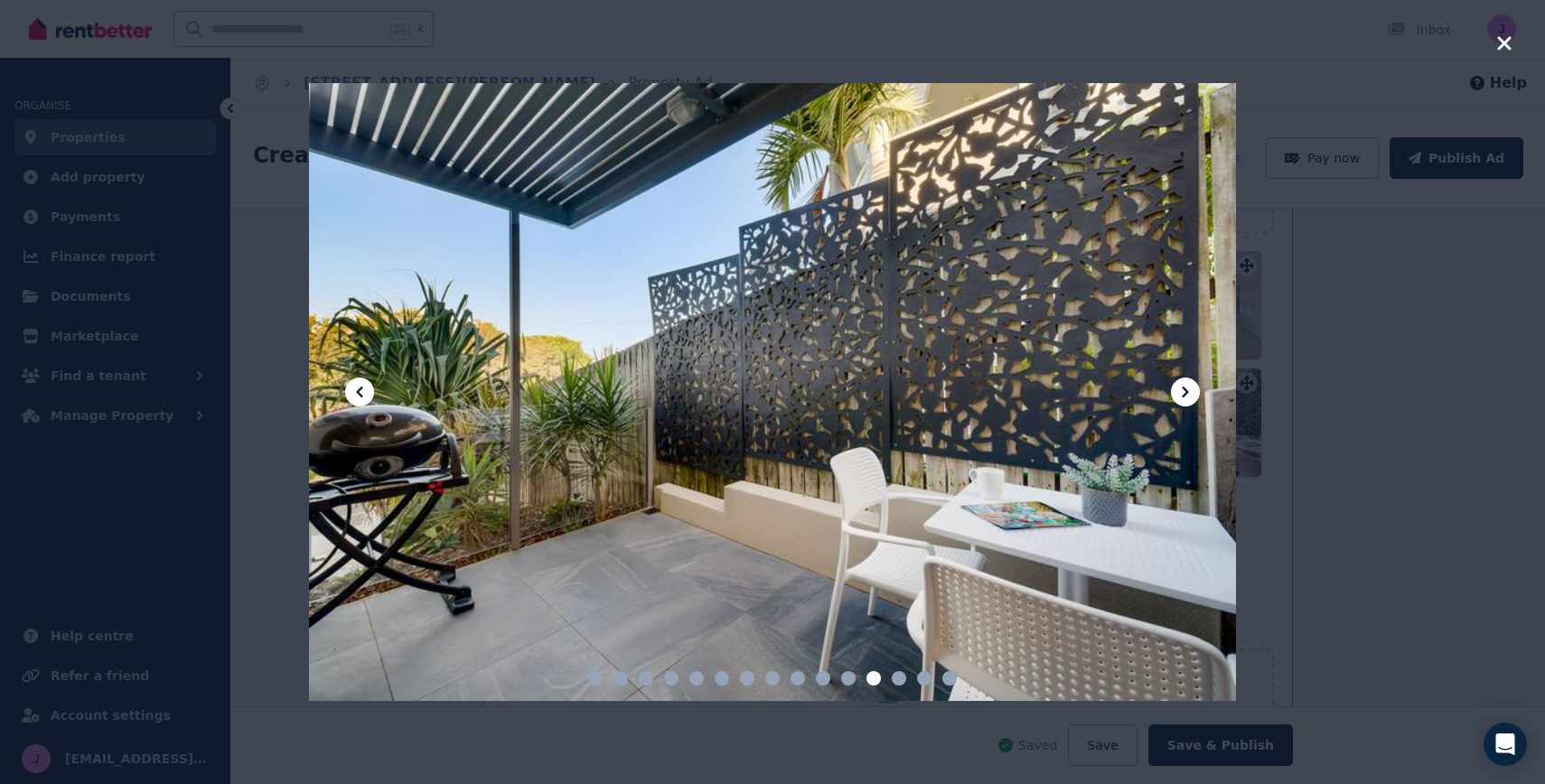
click at [1179, 390] on icon at bounding box center [1185, 392] width 21 height 21
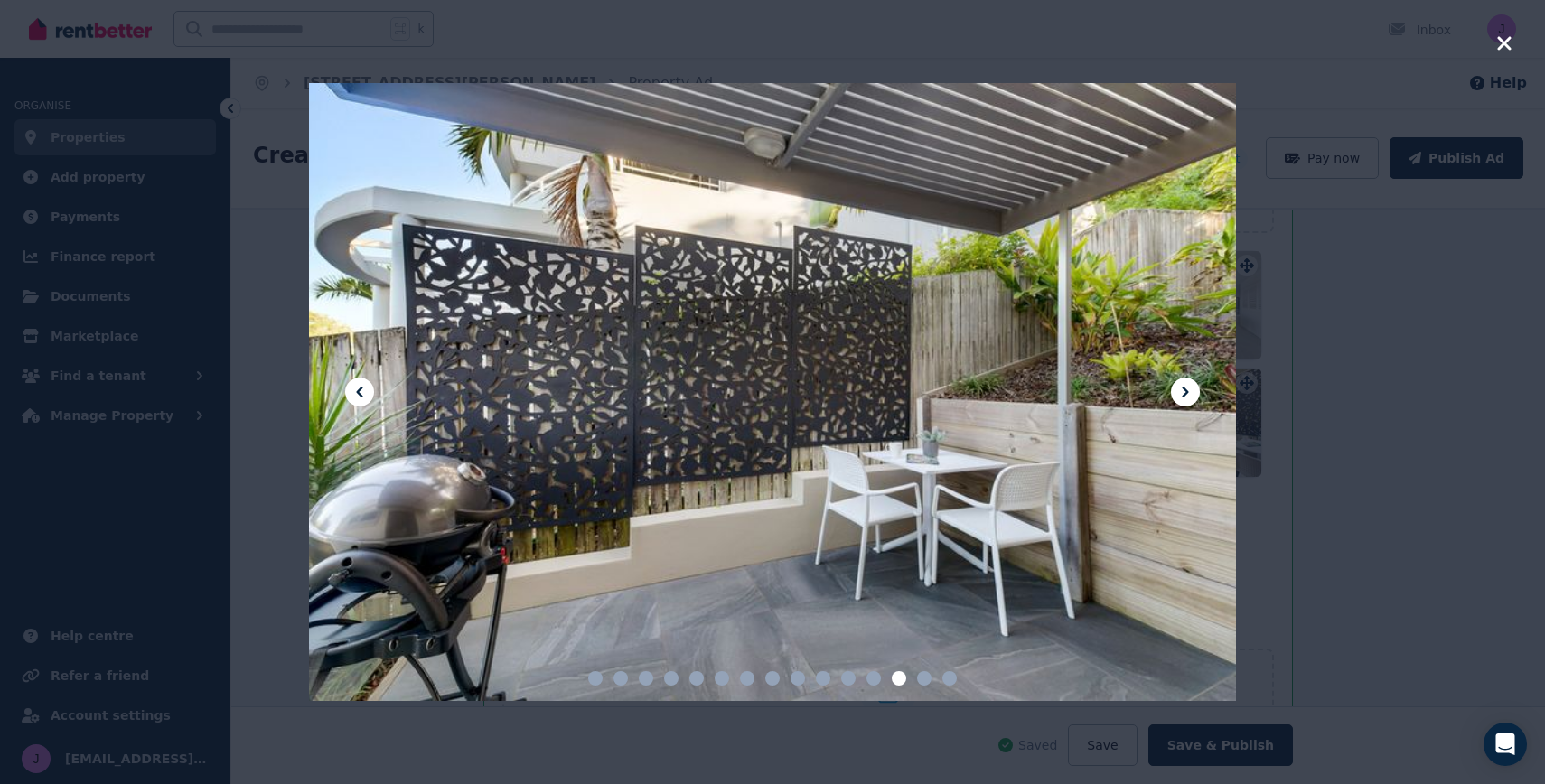
click at [1179, 390] on icon at bounding box center [1185, 392] width 21 height 21
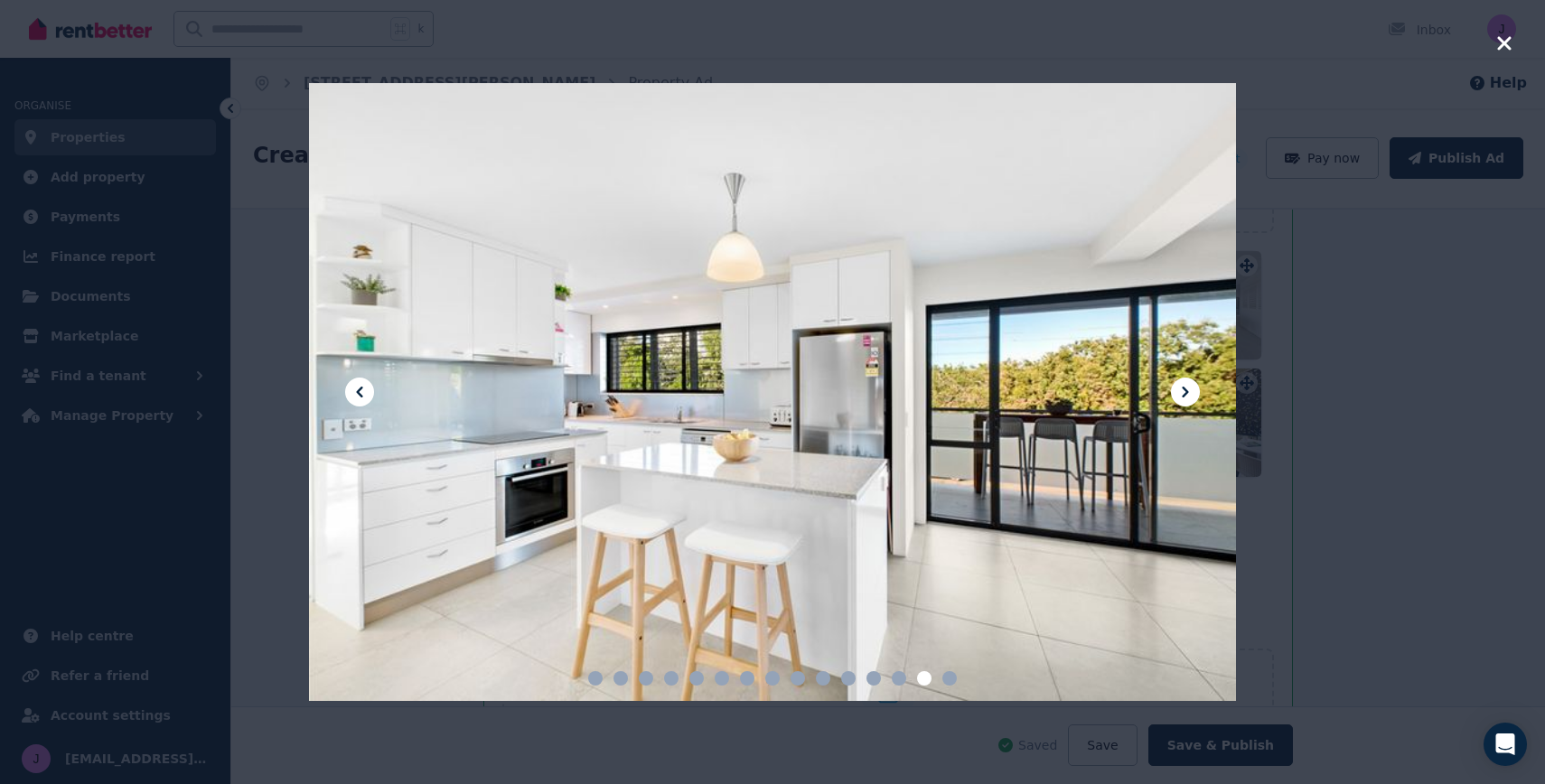
click at [1179, 390] on icon at bounding box center [1185, 392] width 21 height 21
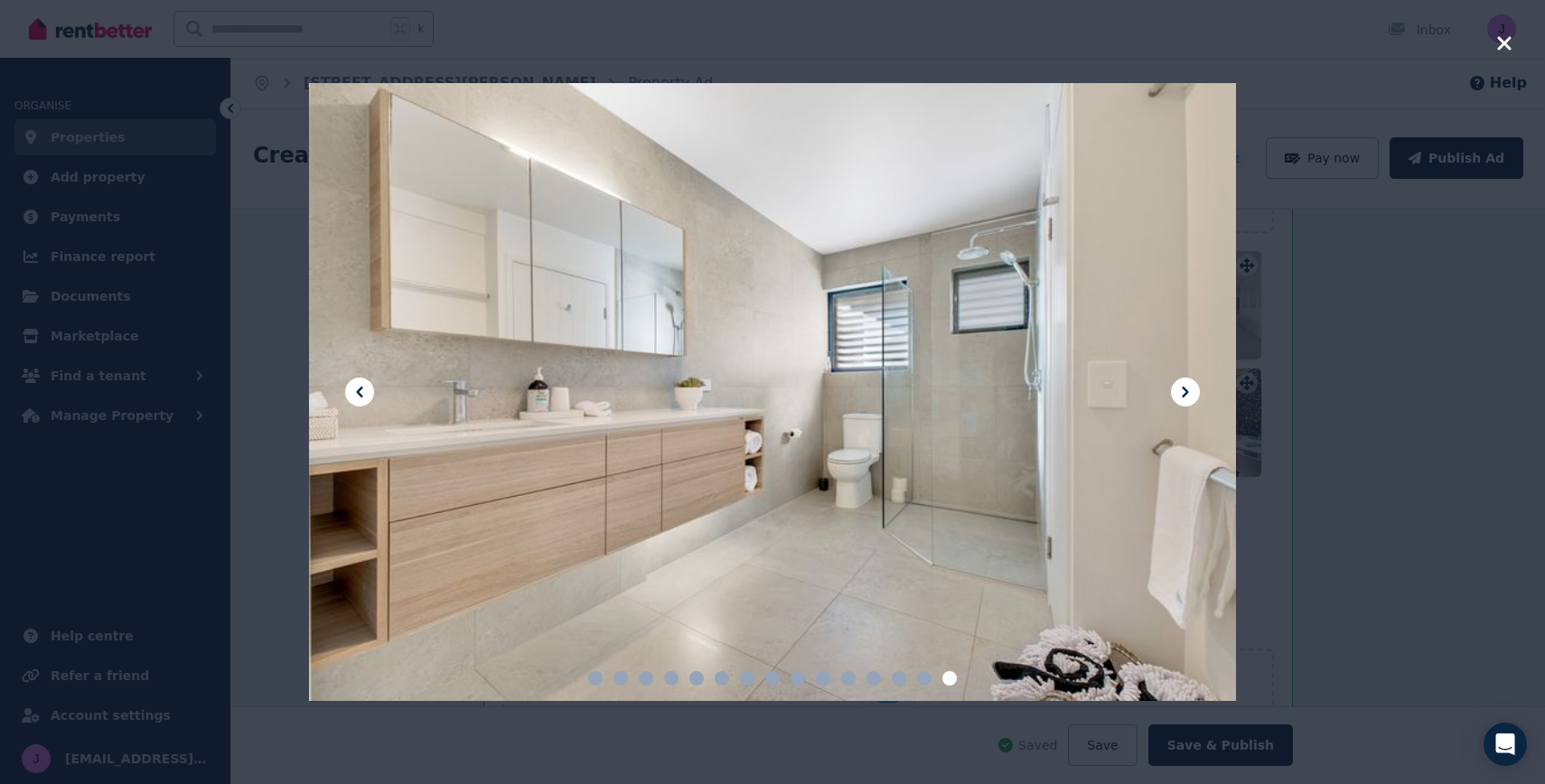
click at [1179, 390] on icon at bounding box center [1185, 392] width 21 height 21
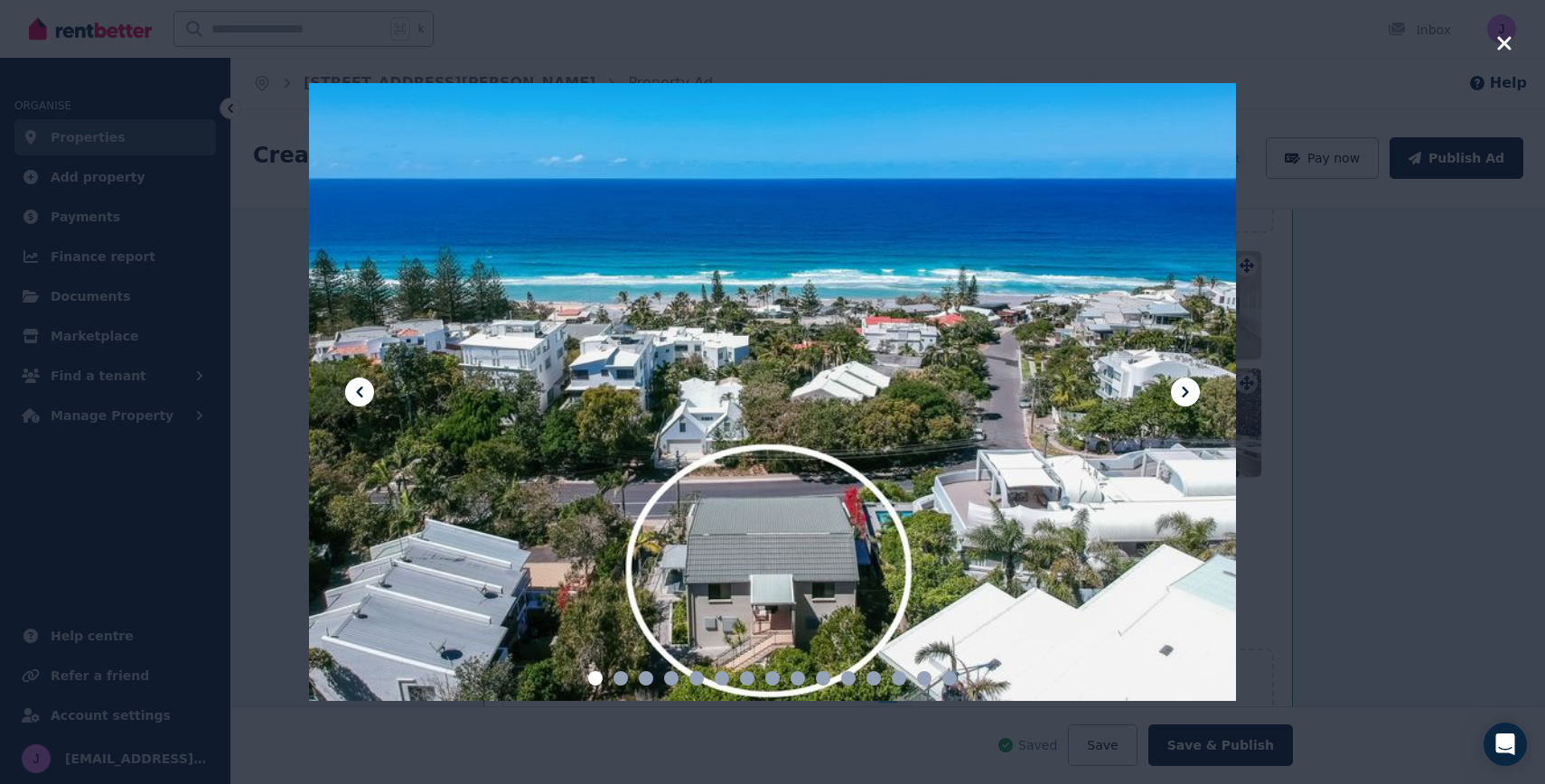
click at [1179, 390] on icon at bounding box center [1185, 392] width 21 height 21
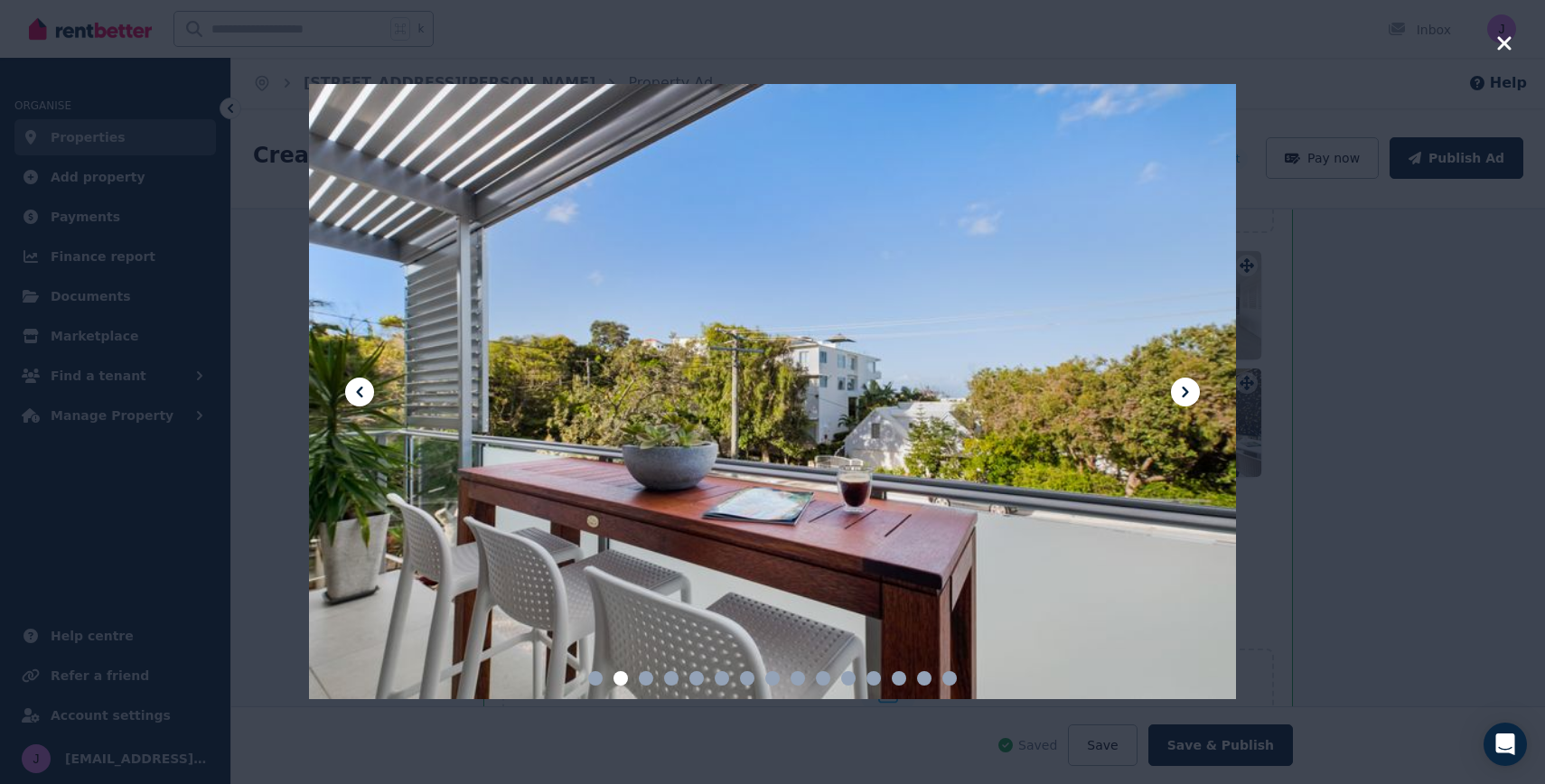
click at [1182, 385] on icon at bounding box center [1185, 392] width 21 height 21
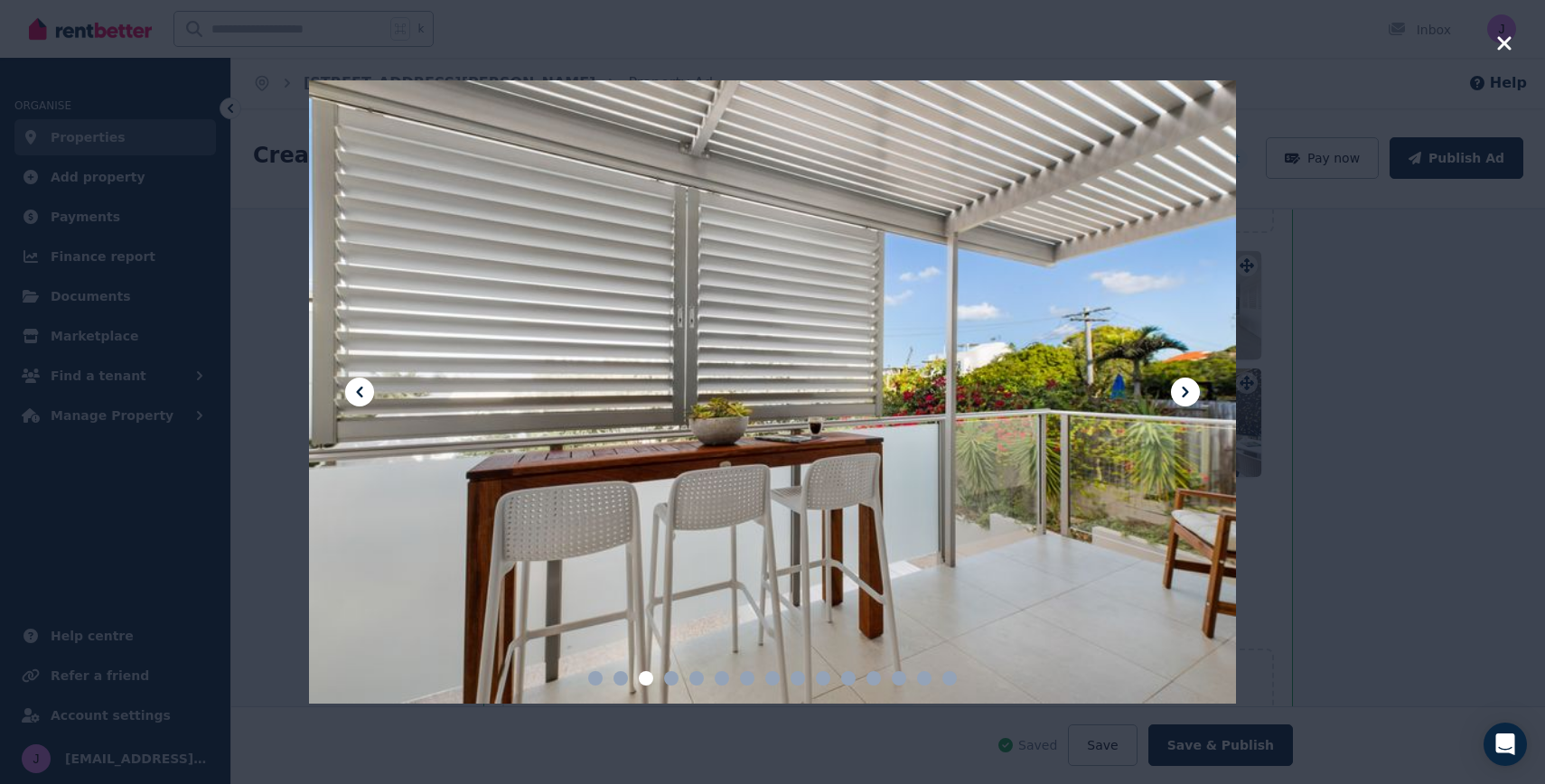
click at [1183, 387] on icon at bounding box center [1184, 391] width 6 height 11
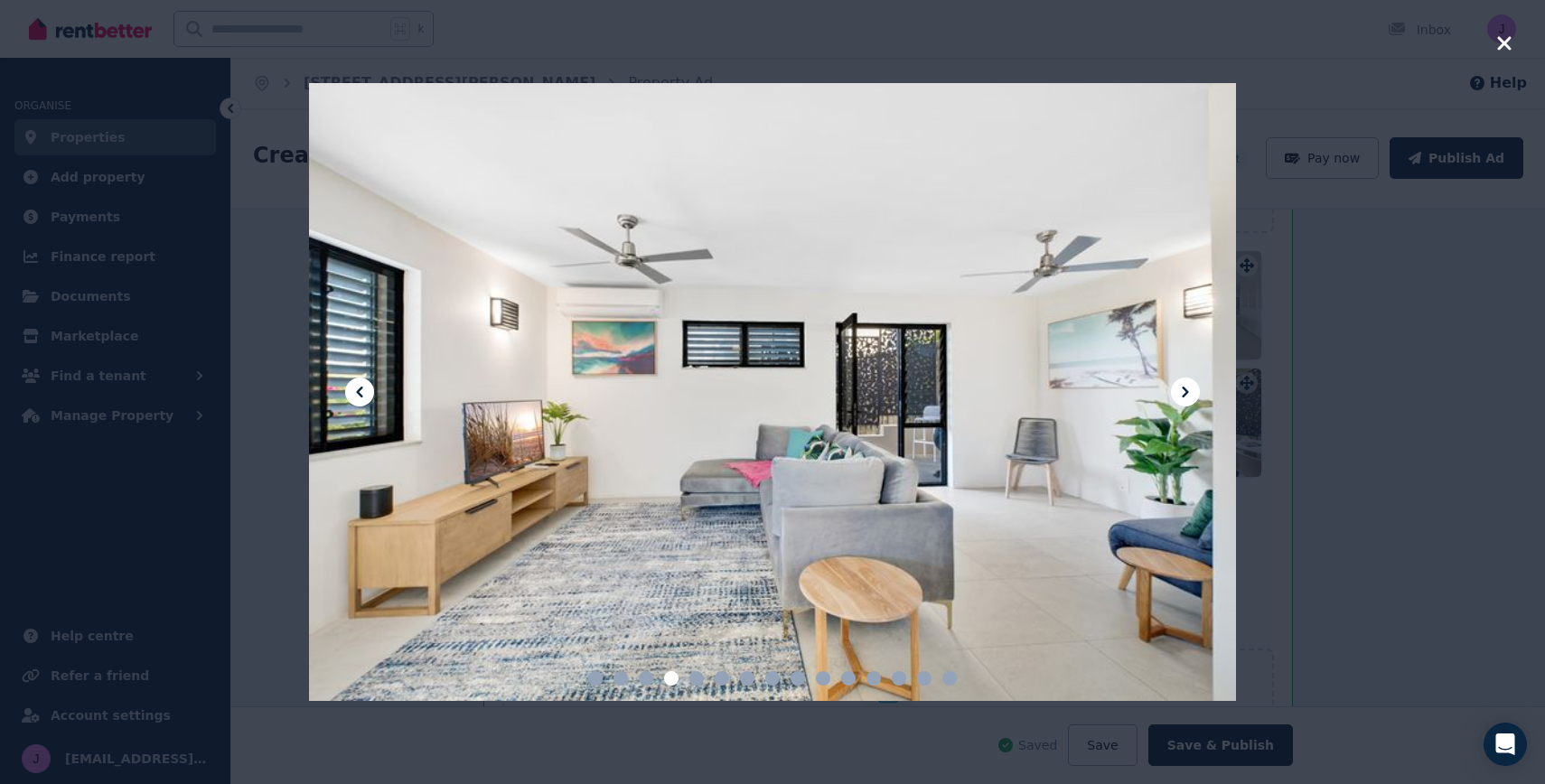
click at [1183, 387] on icon at bounding box center [1184, 391] width 6 height 11
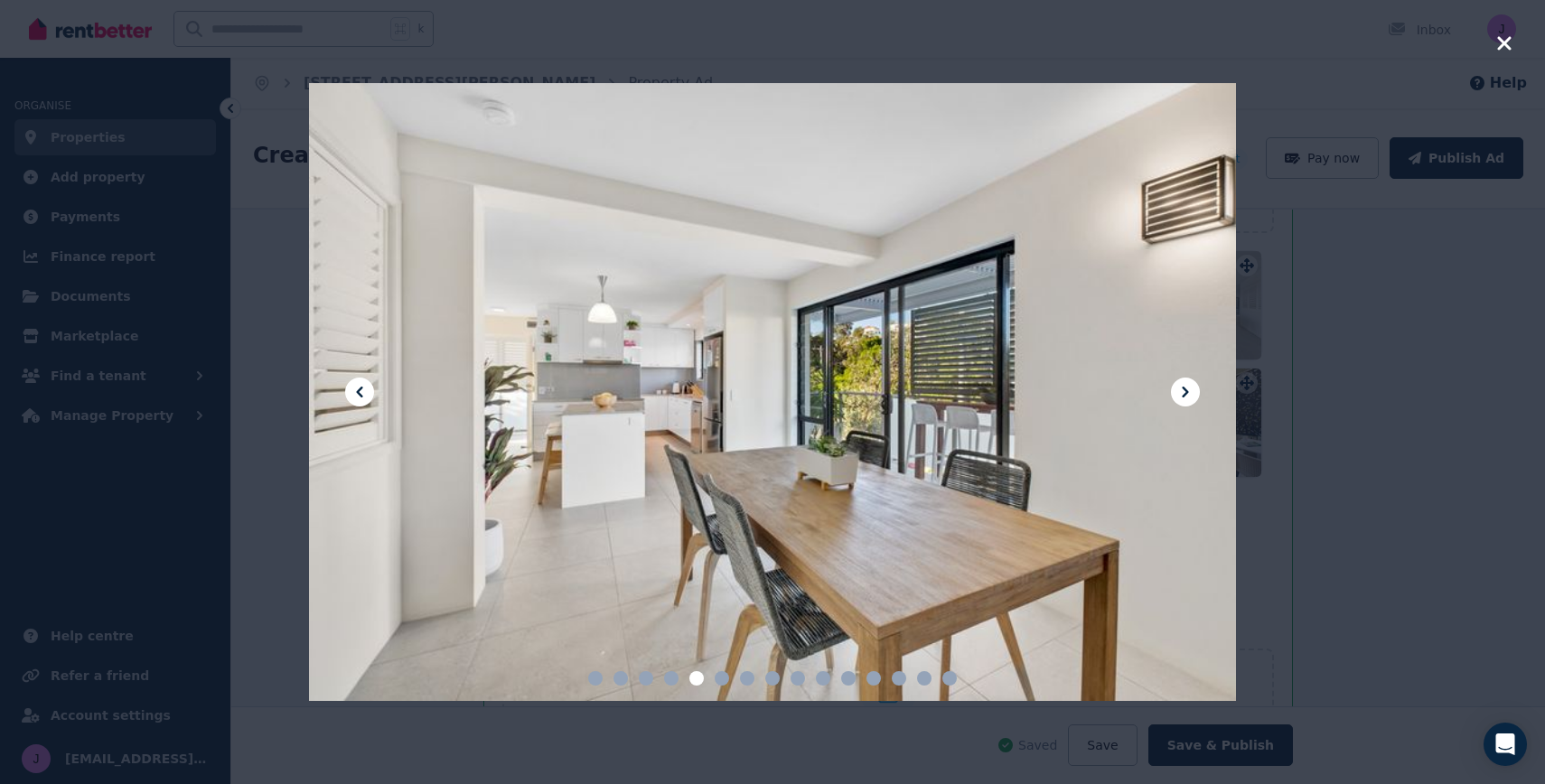
click at [271, 237] on div at bounding box center [772, 392] width 1545 height 784
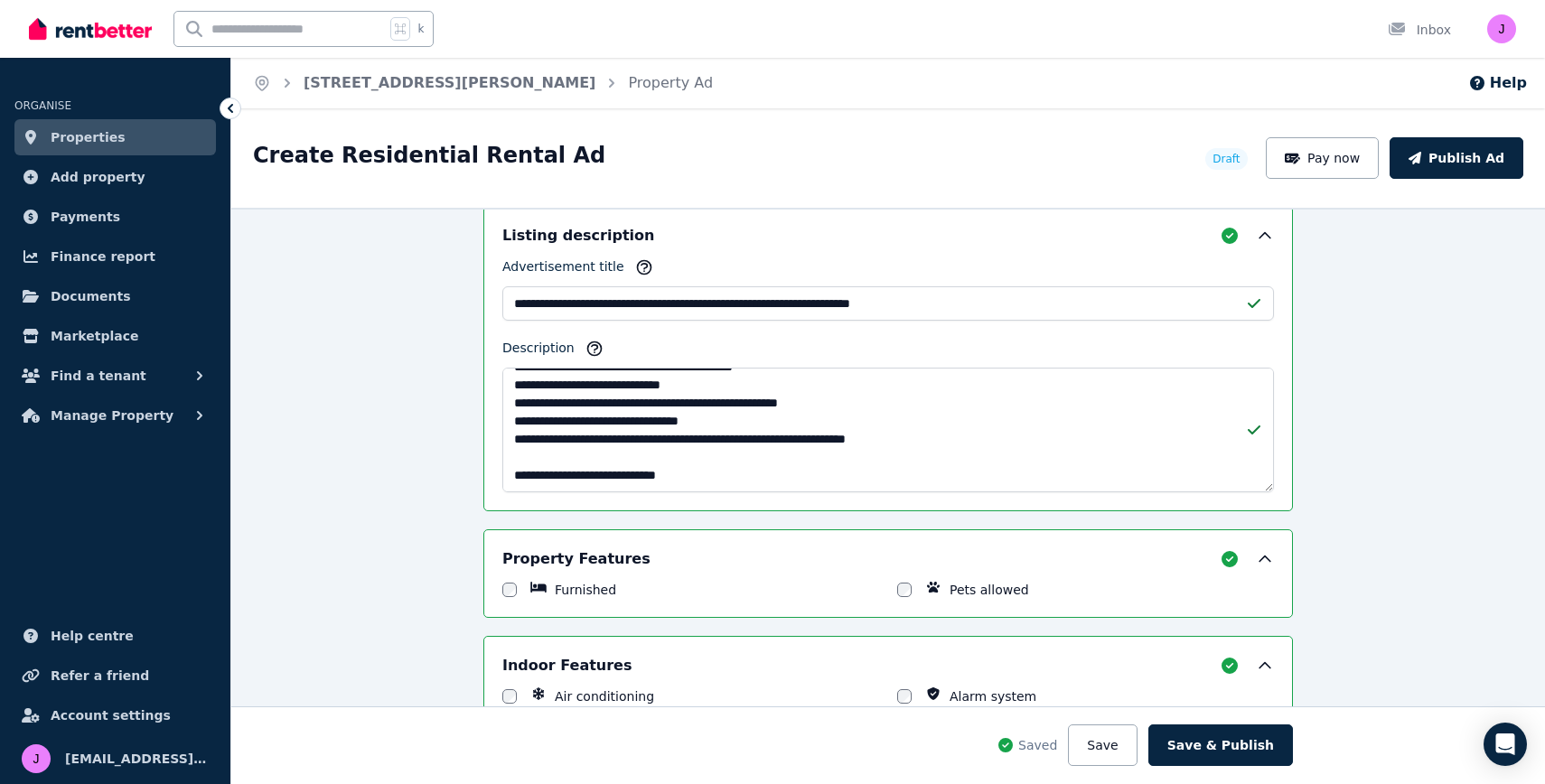
scroll to position [1242, 0]
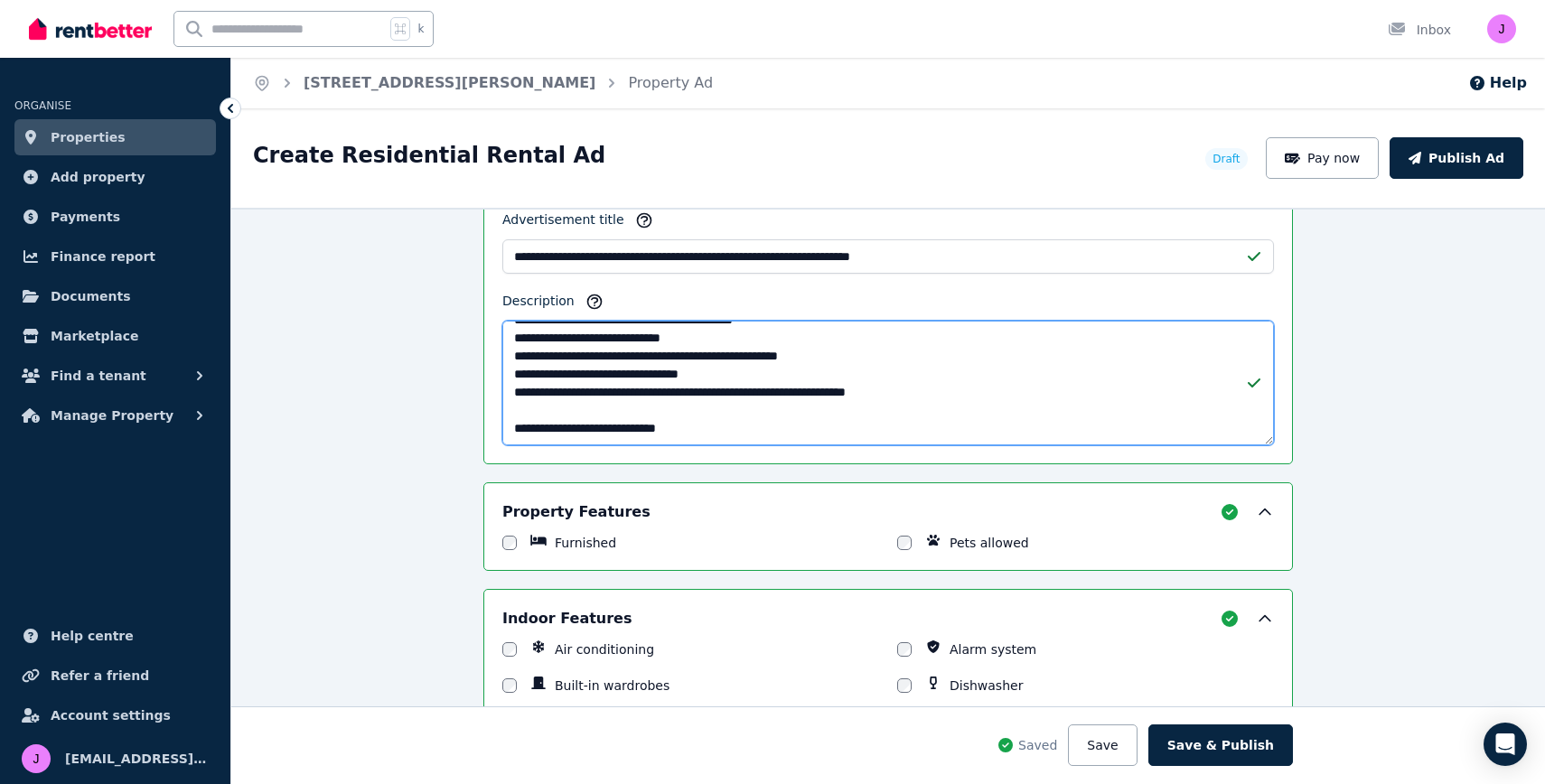
click at [737, 418] on textarea "**********" at bounding box center [887, 383] width 772 height 125
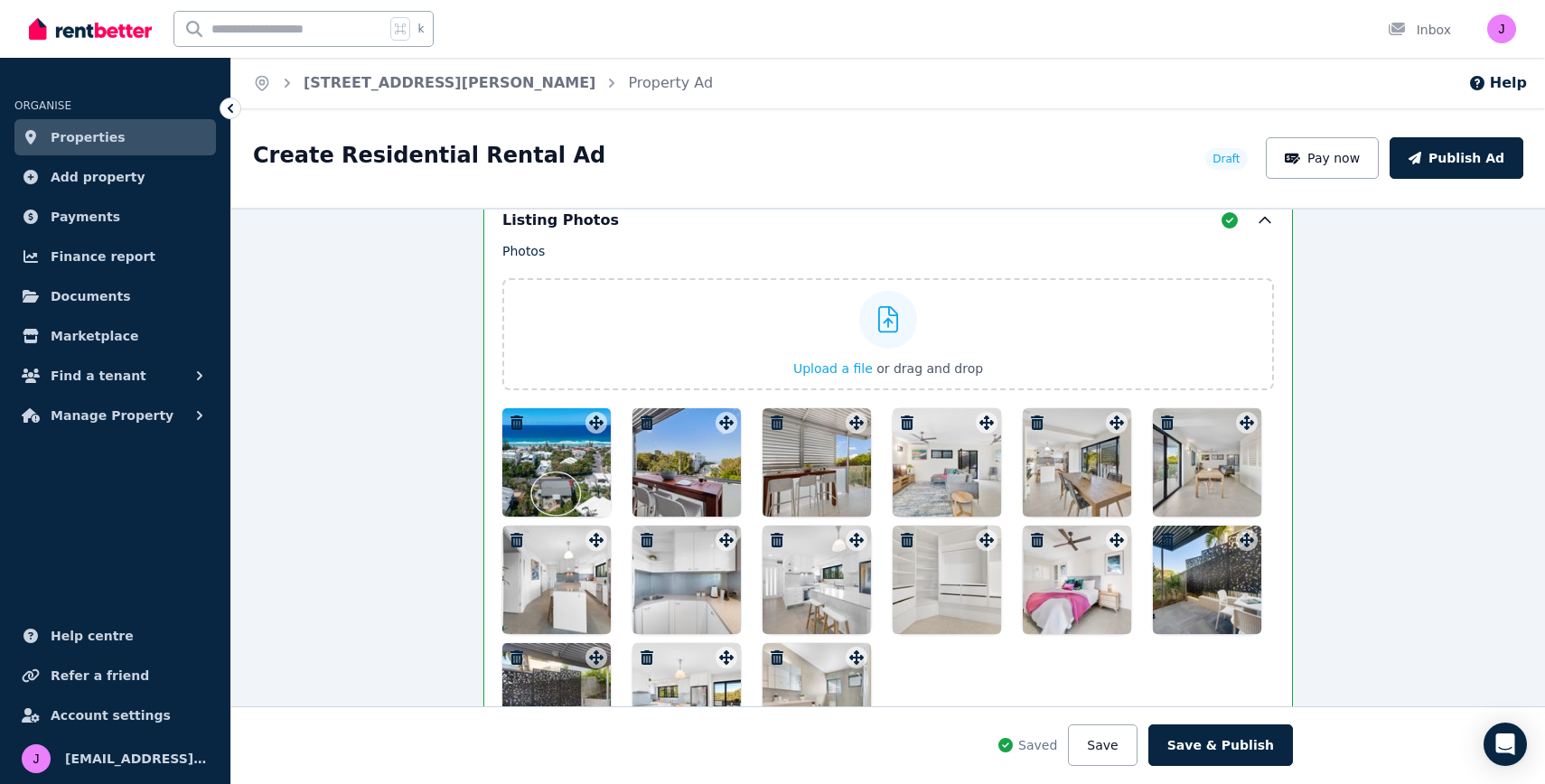
scroll to position [2323, 0]
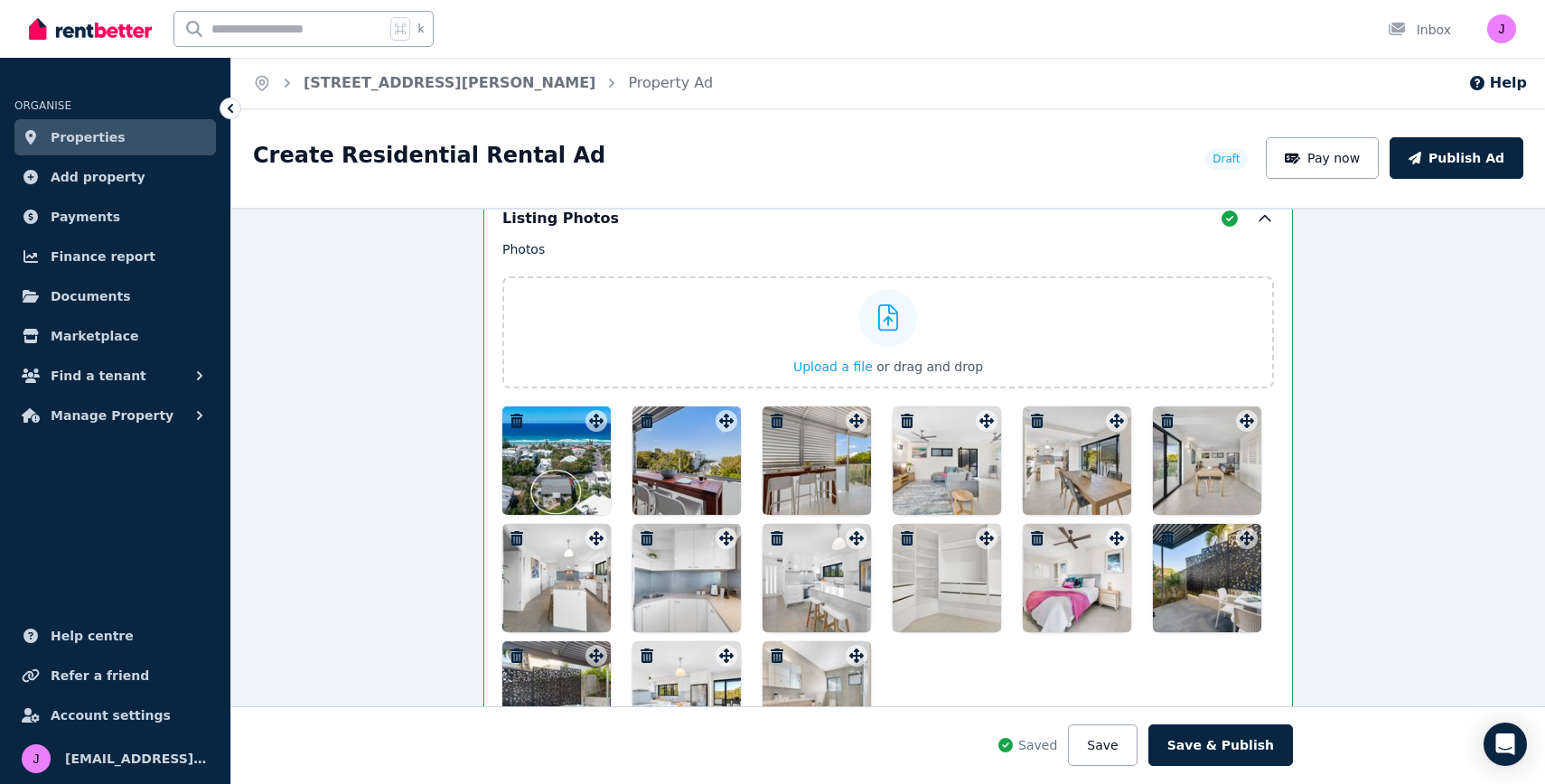
type textarea "**********"
click at [684, 460] on div at bounding box center [686, 460] width 108 height 108
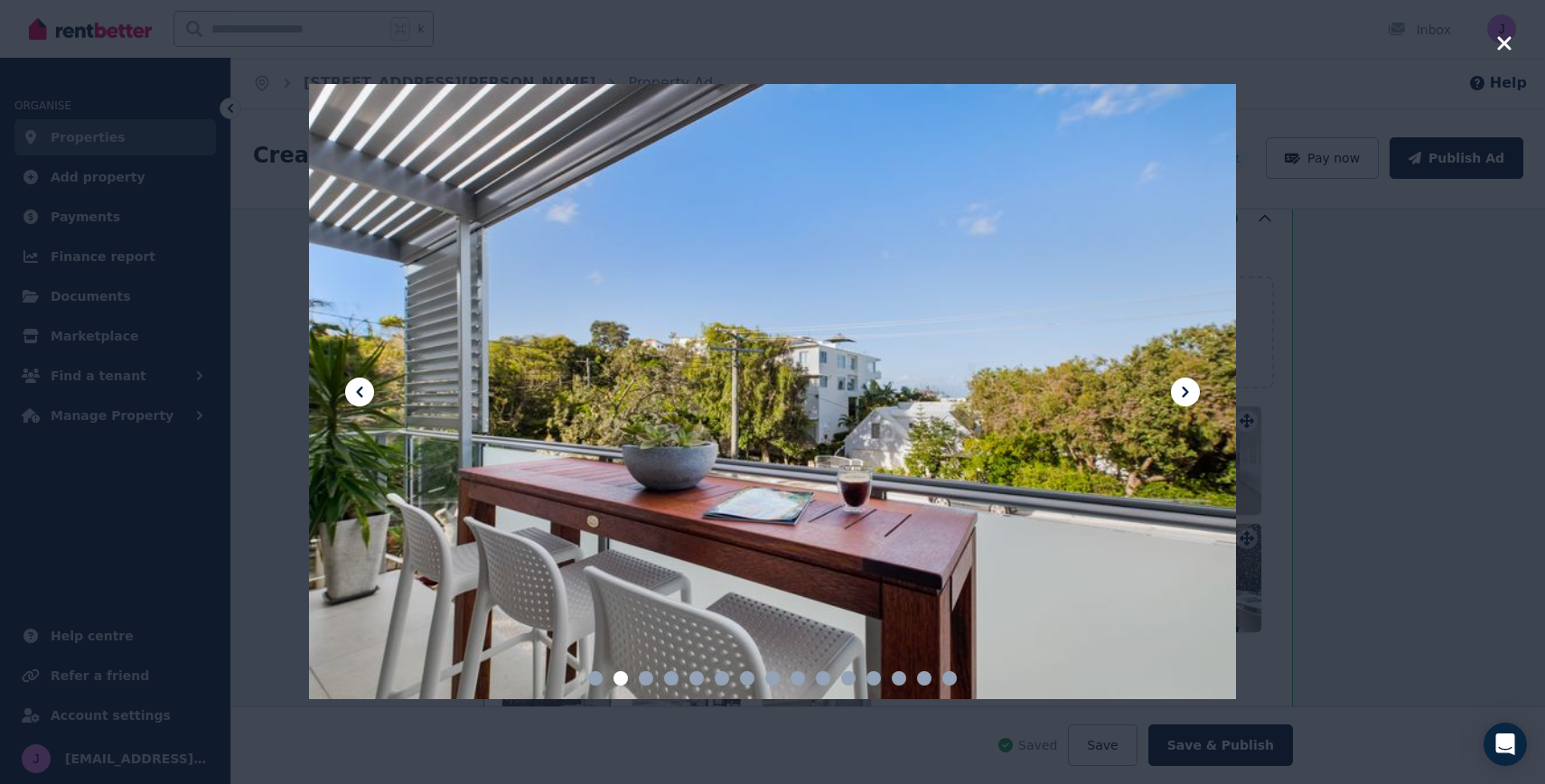
click at [259, 238] on div at bounding box center [772, 392] width 1545 height 784
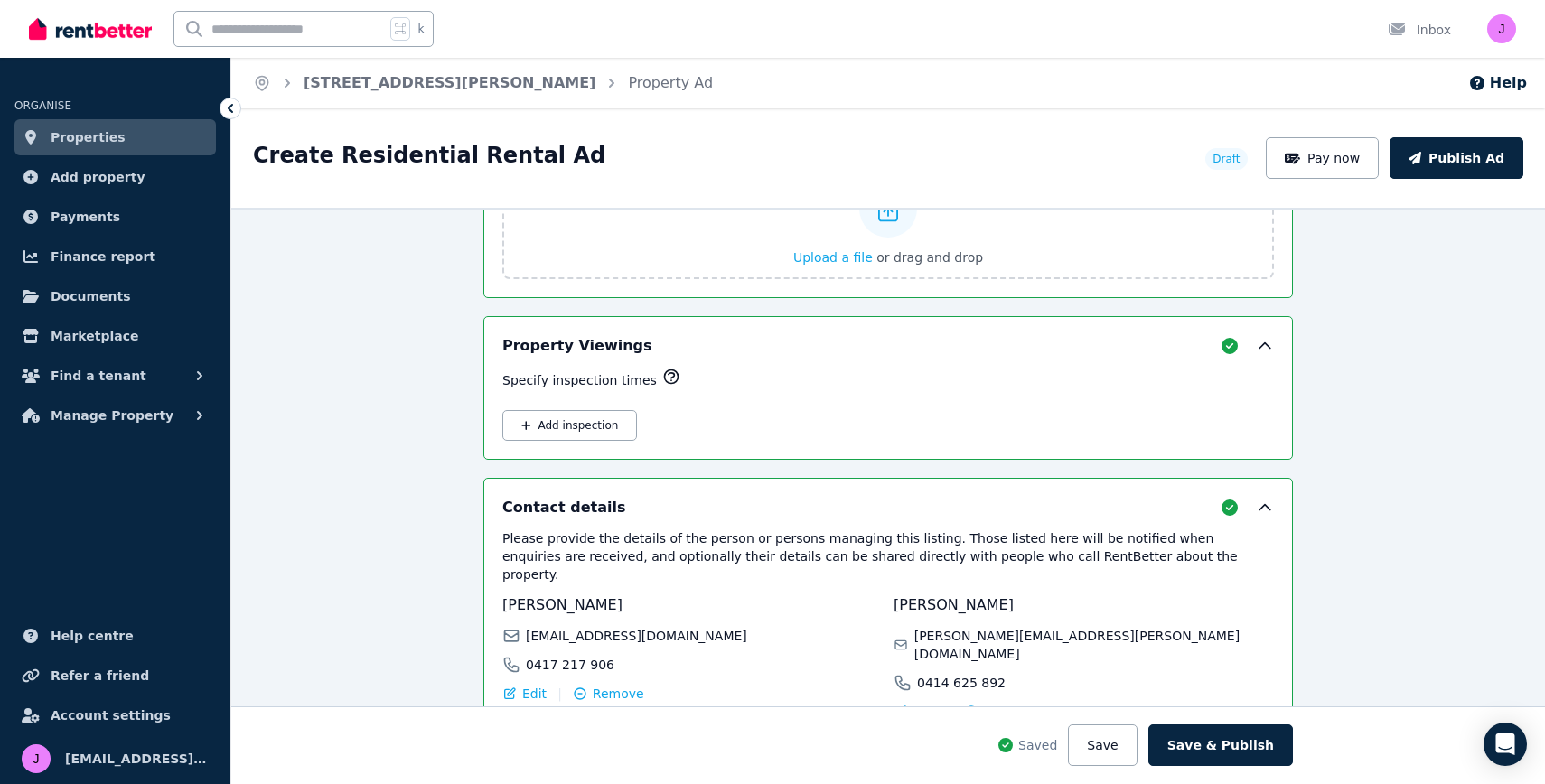
scroll to position [3020, 0]
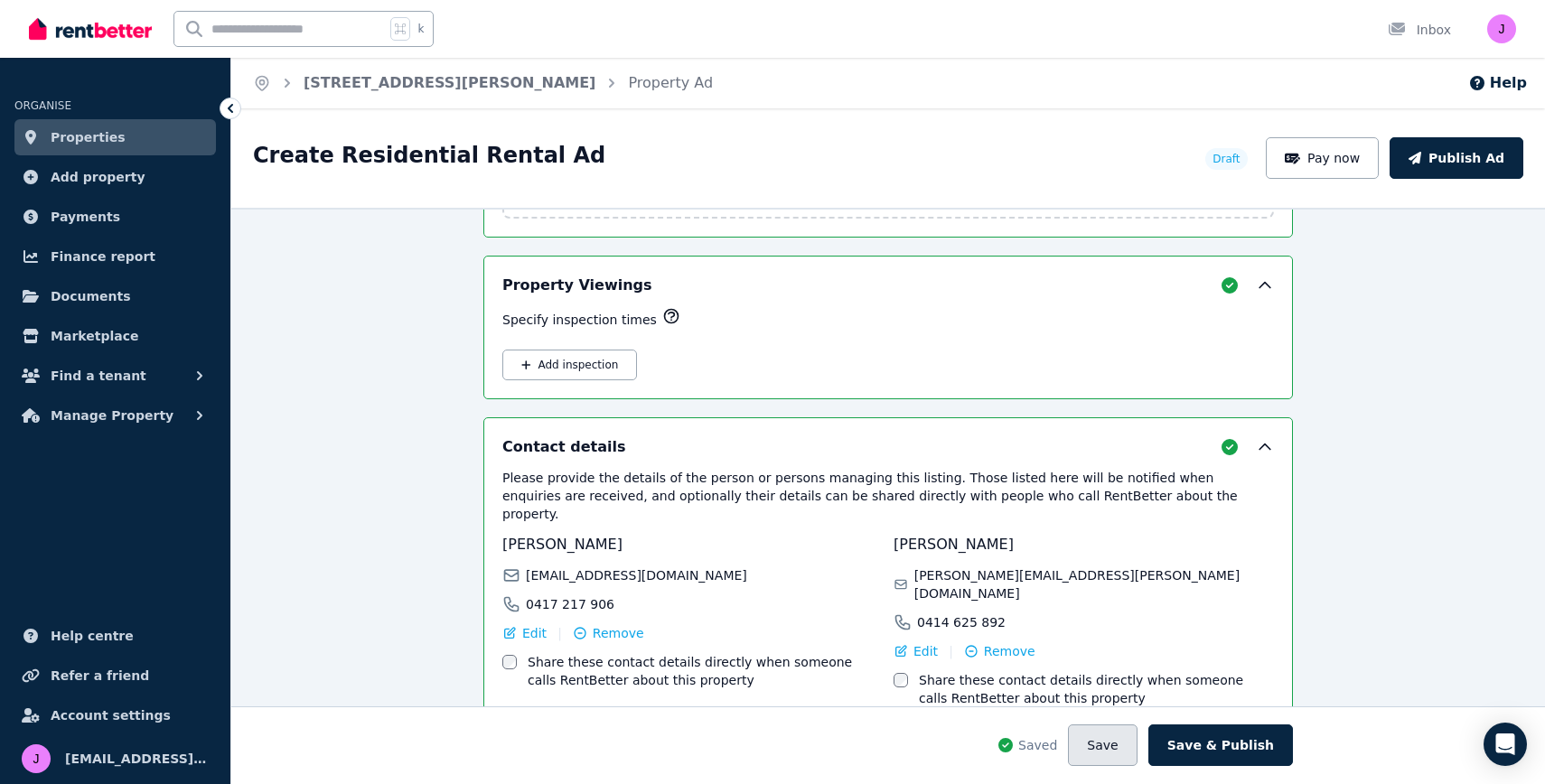
click at [1124, 746] on button "Save" at bounding box center [1101, 745] width 69 height 42
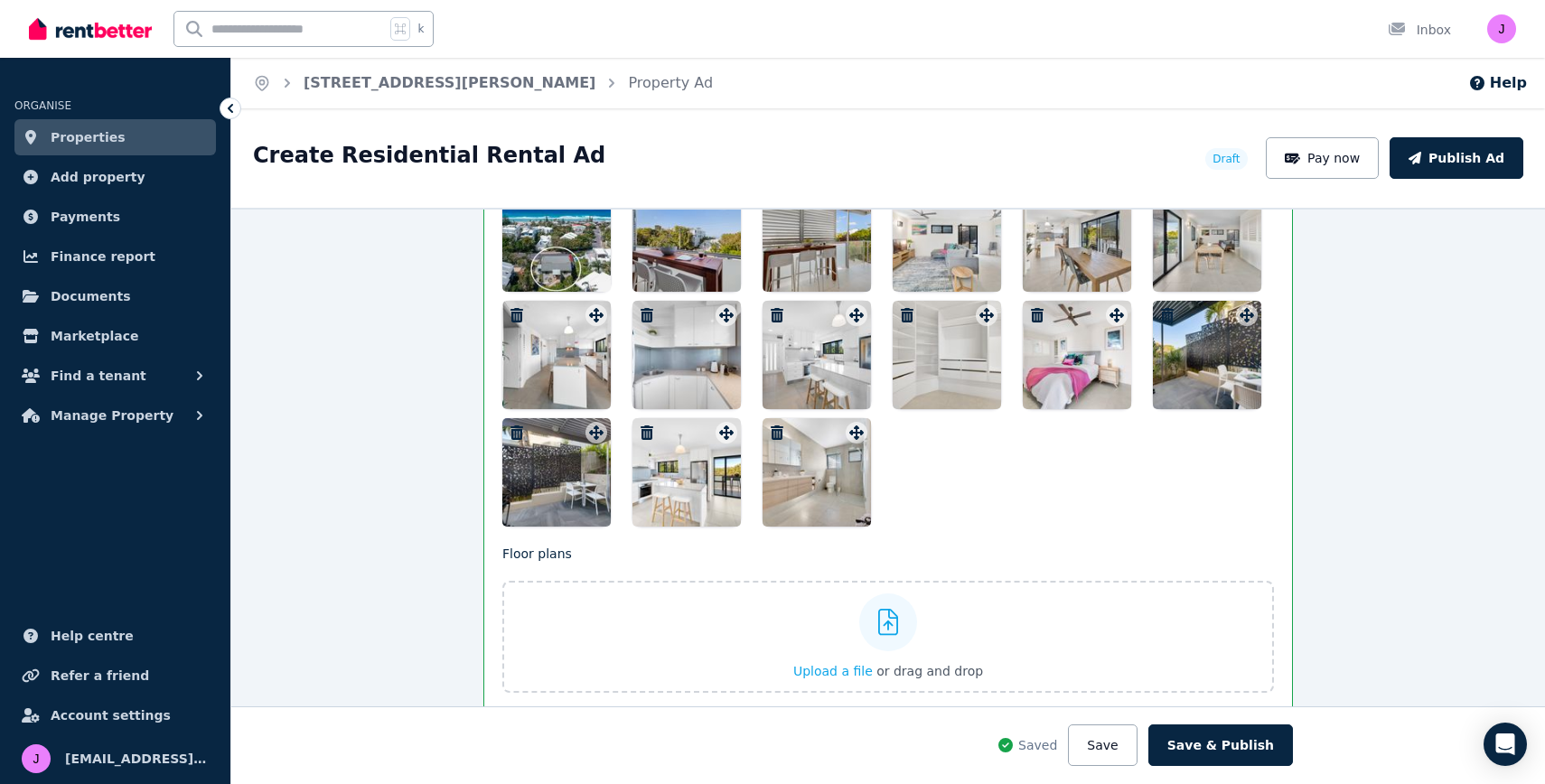
scroll to position [2519, 0]
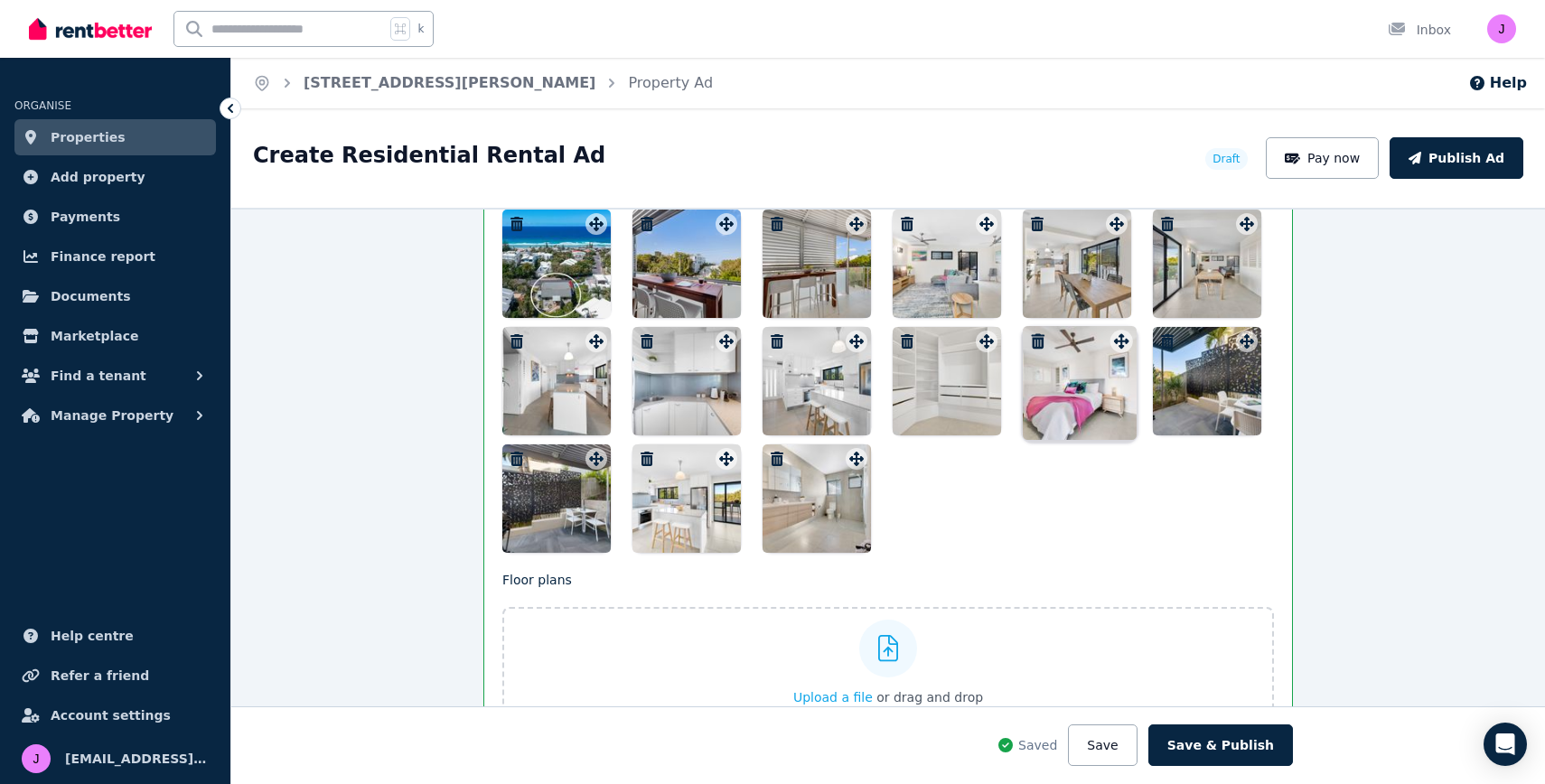
click at [1119, 339] on icon at bounding box center [1116, 341] width 15 height 15
click at [1116, 349] on div "Photos Upload a file or drag and drop Uploaded " D782B538-45EC-469B-A923-CFB840…" at bounding box center [887, 299] width 772 height 510
click at [1064, 385] on div at bounding box center [1076, 380] width 108 height 108
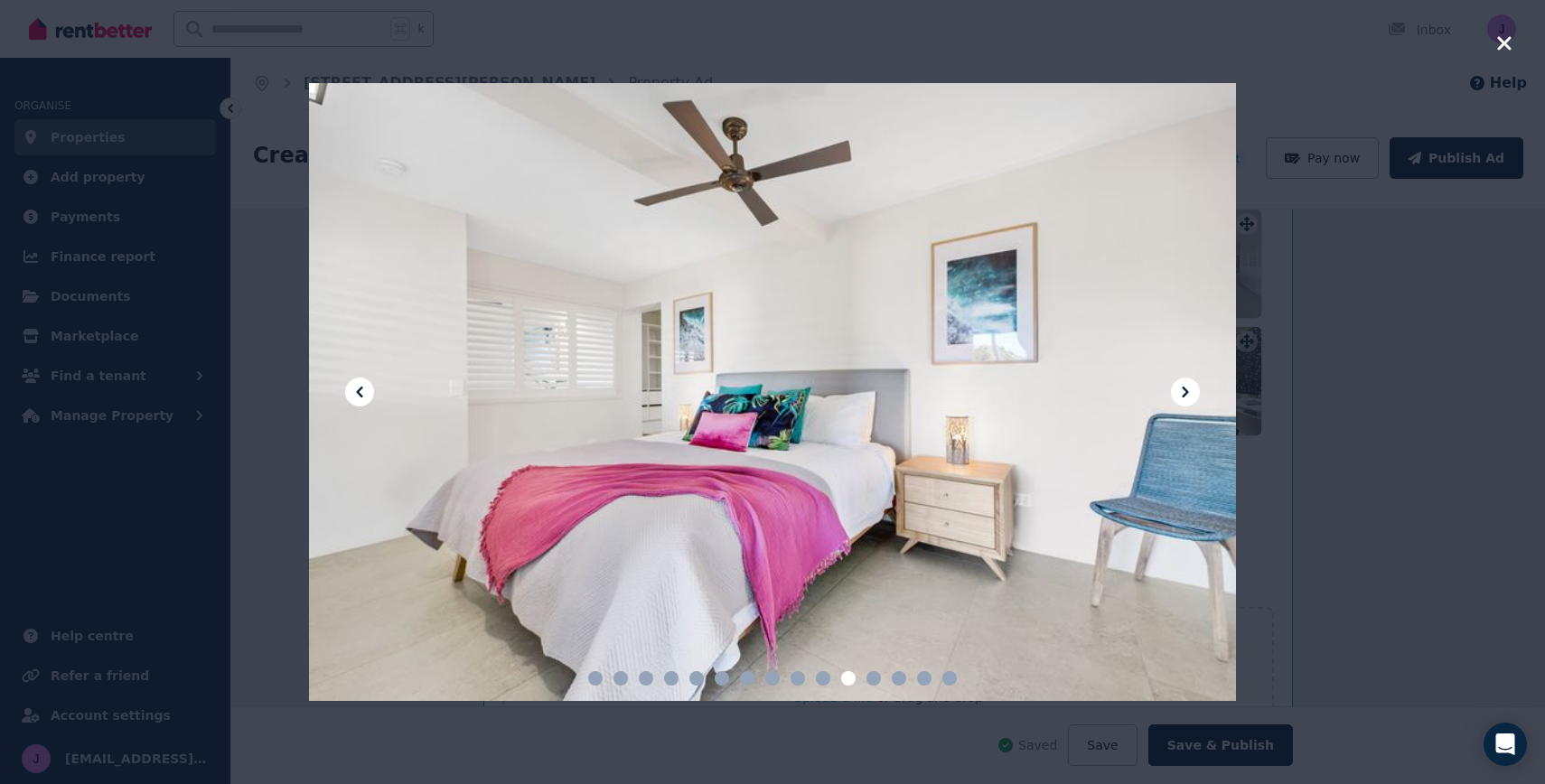
click at [267, 262] on div at bounding box center [772, 392] width 1545 height 784
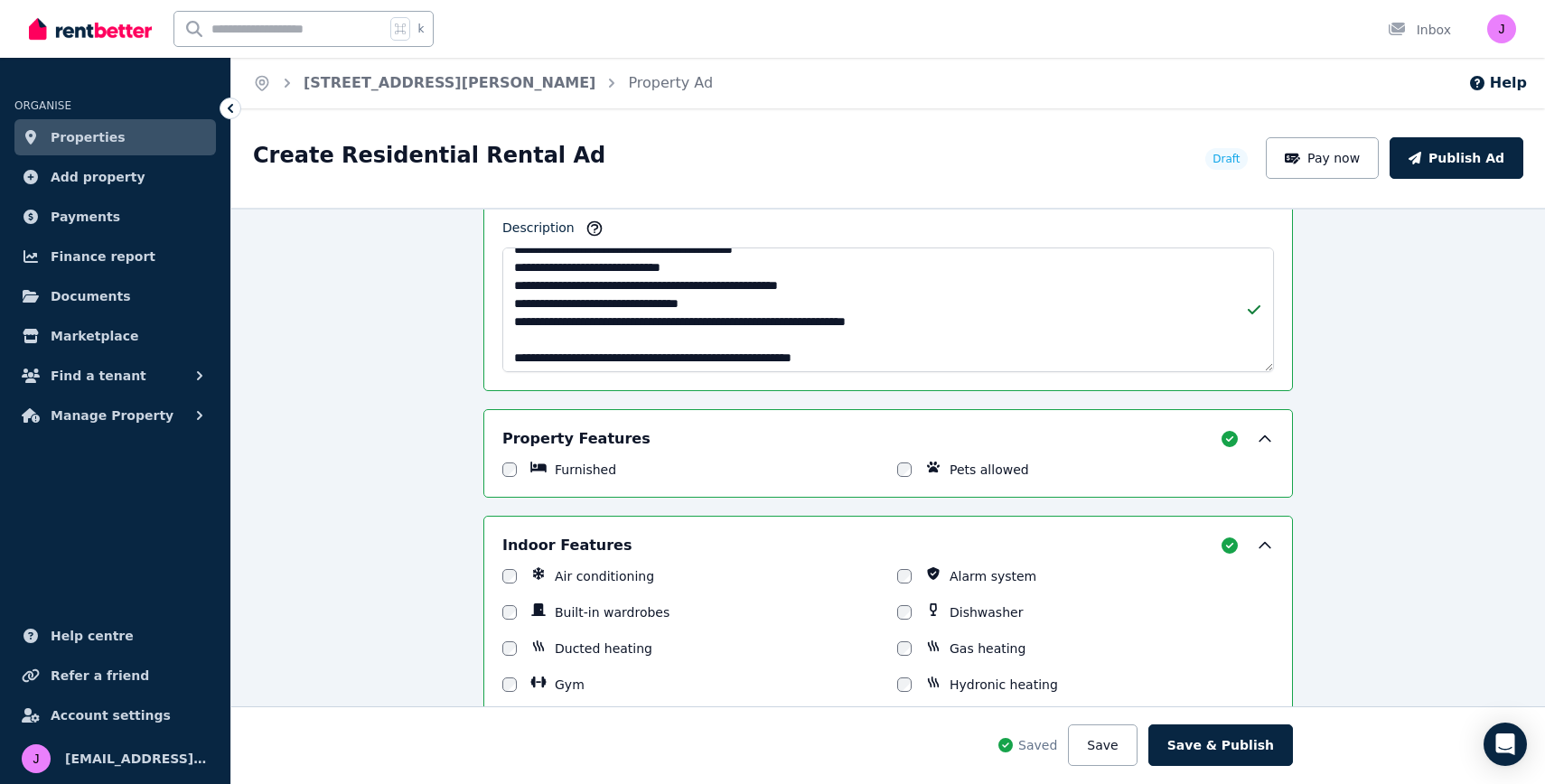
scroll to position [198, 0]
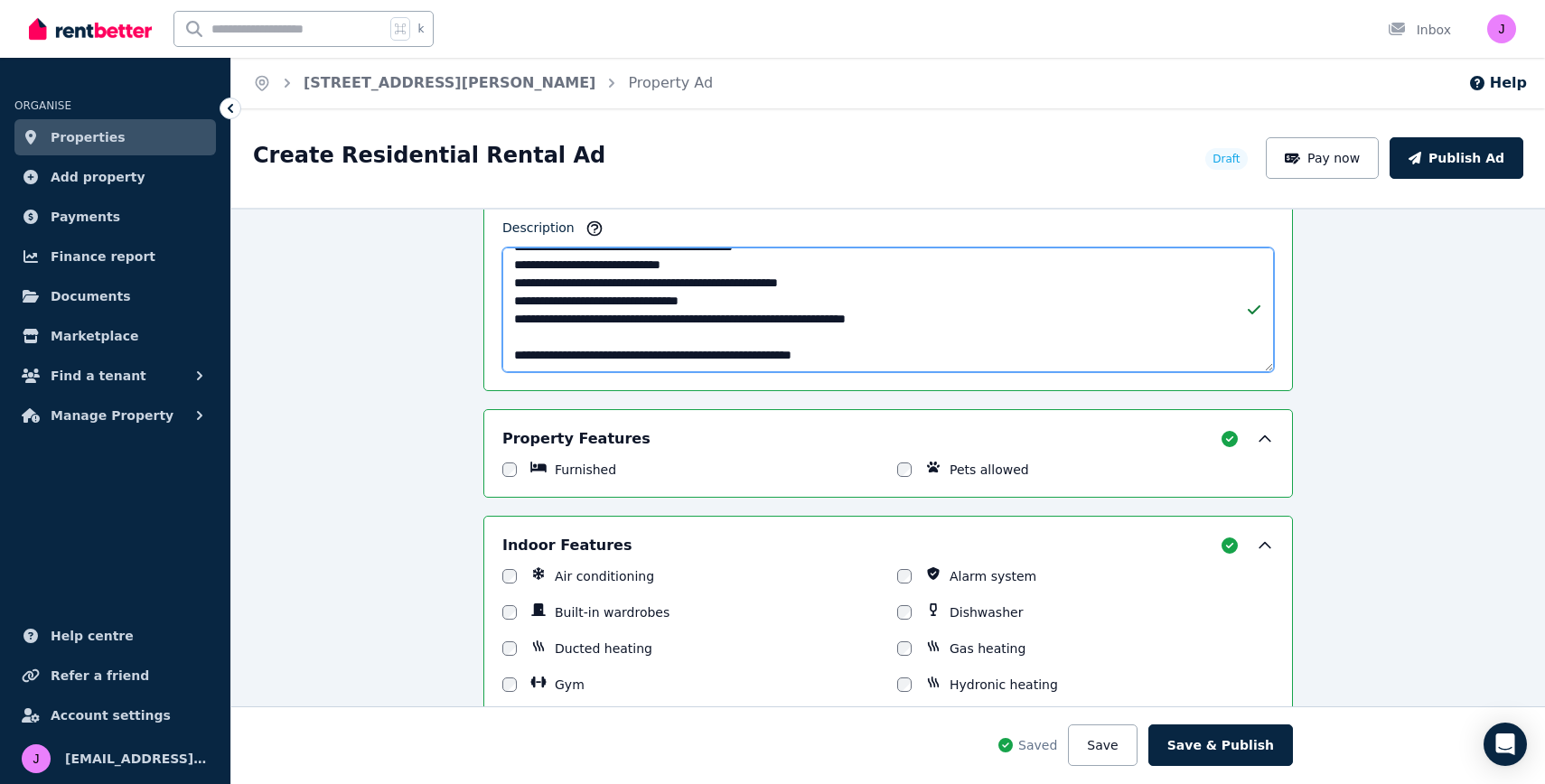
click at [925, 353] on textarea "Description" at bounding box center [887, 309] width 772 height 125
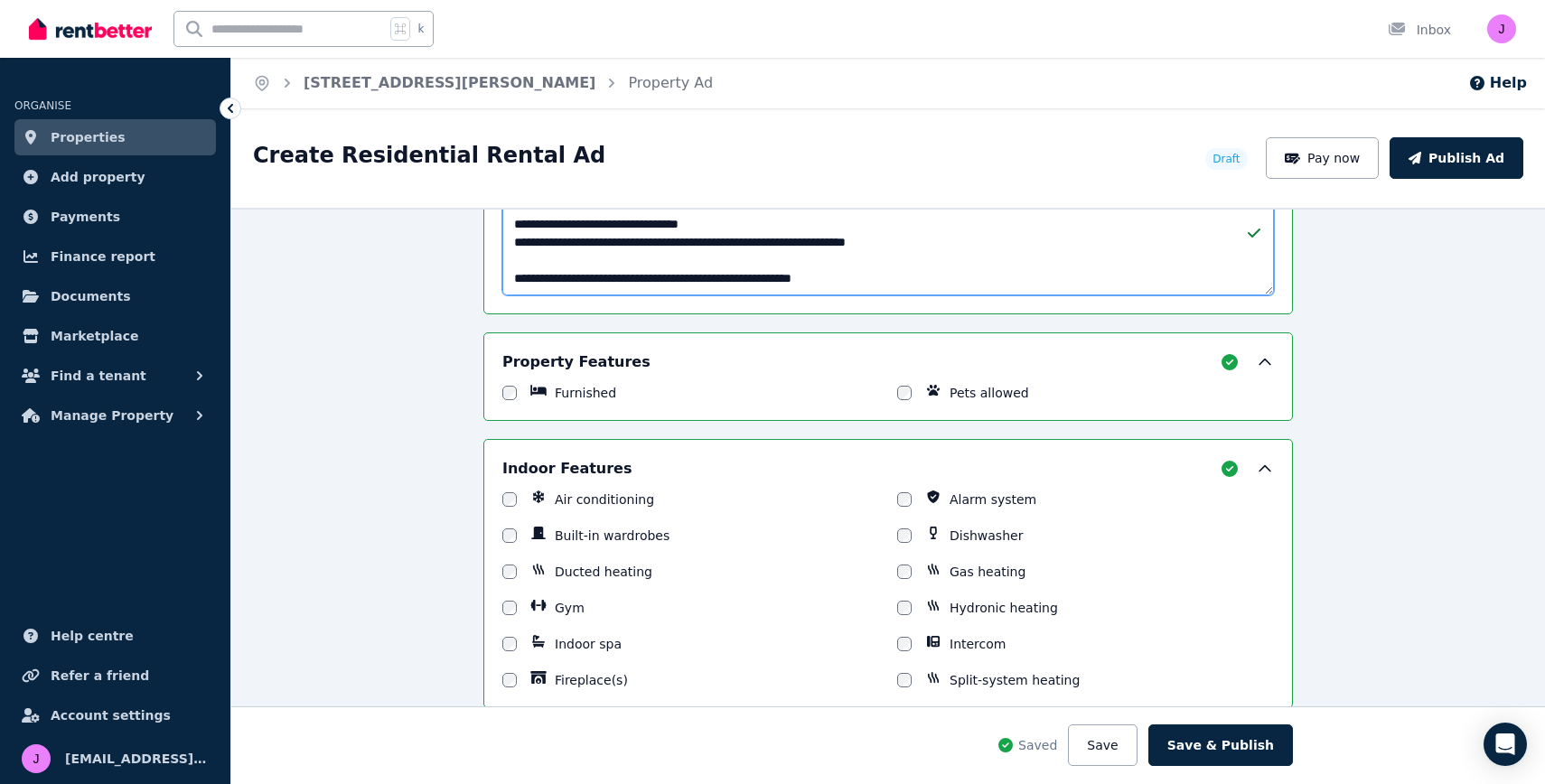
scroll to position [1379, 0]
